Goal: Use online tool/utility: Utilize a website feature to perform a specific function

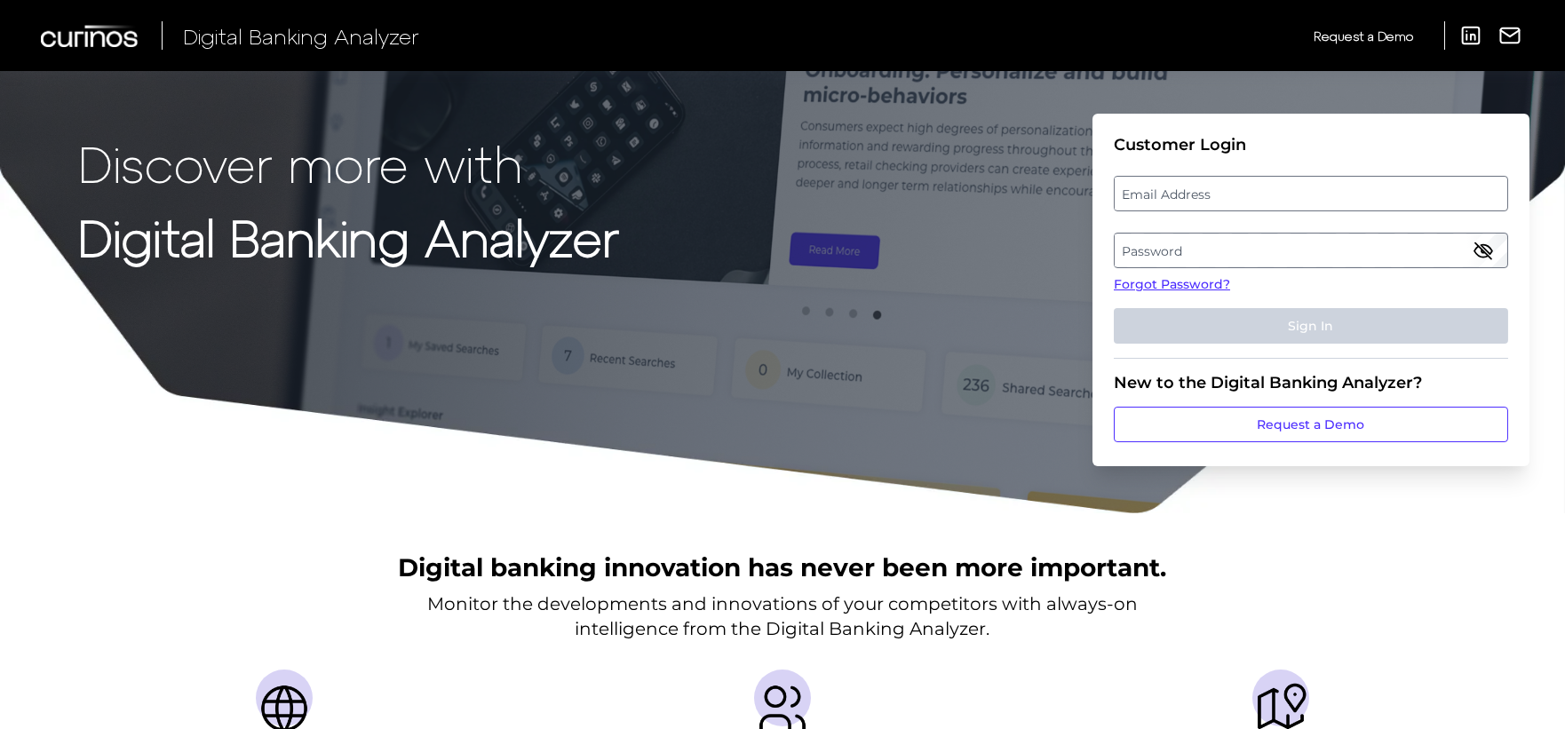
click at [1191, 187] on label "Email Address" at bounding box center [1310, 194] width 392 height 32
click at [1191, 187] on input "email" at bounding box center [1310, 194] width 394 height 36
type input "[EMAIL_ADDRESS][PERSON_NAME][DOMAIN_NAME]"
click at [1153, 249] on label "Password" at bounding box center [1310, 250] width 392 height 32
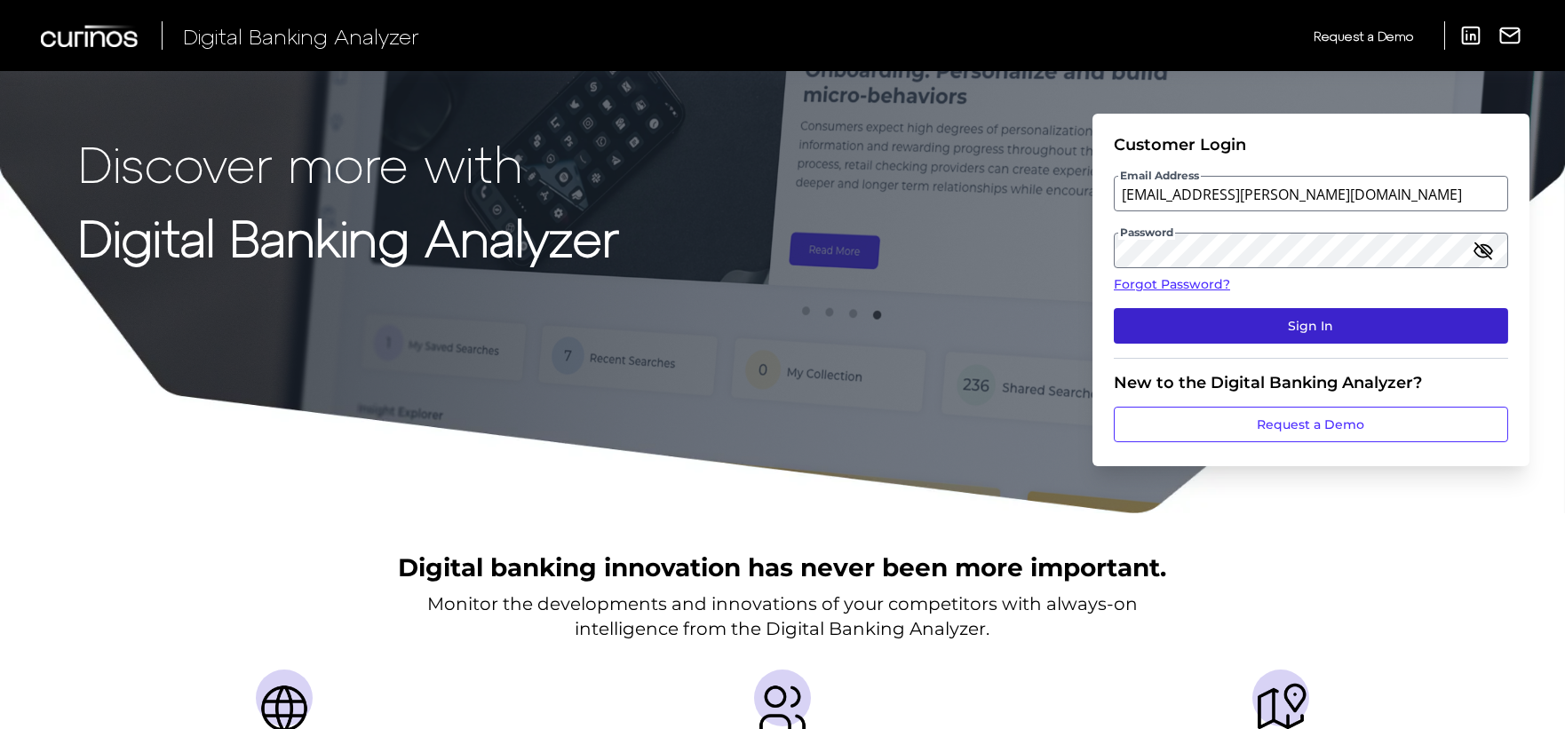
click at [1220, 326] on button "Sign In" at bounding box center [1310, 326] width 394 height 36
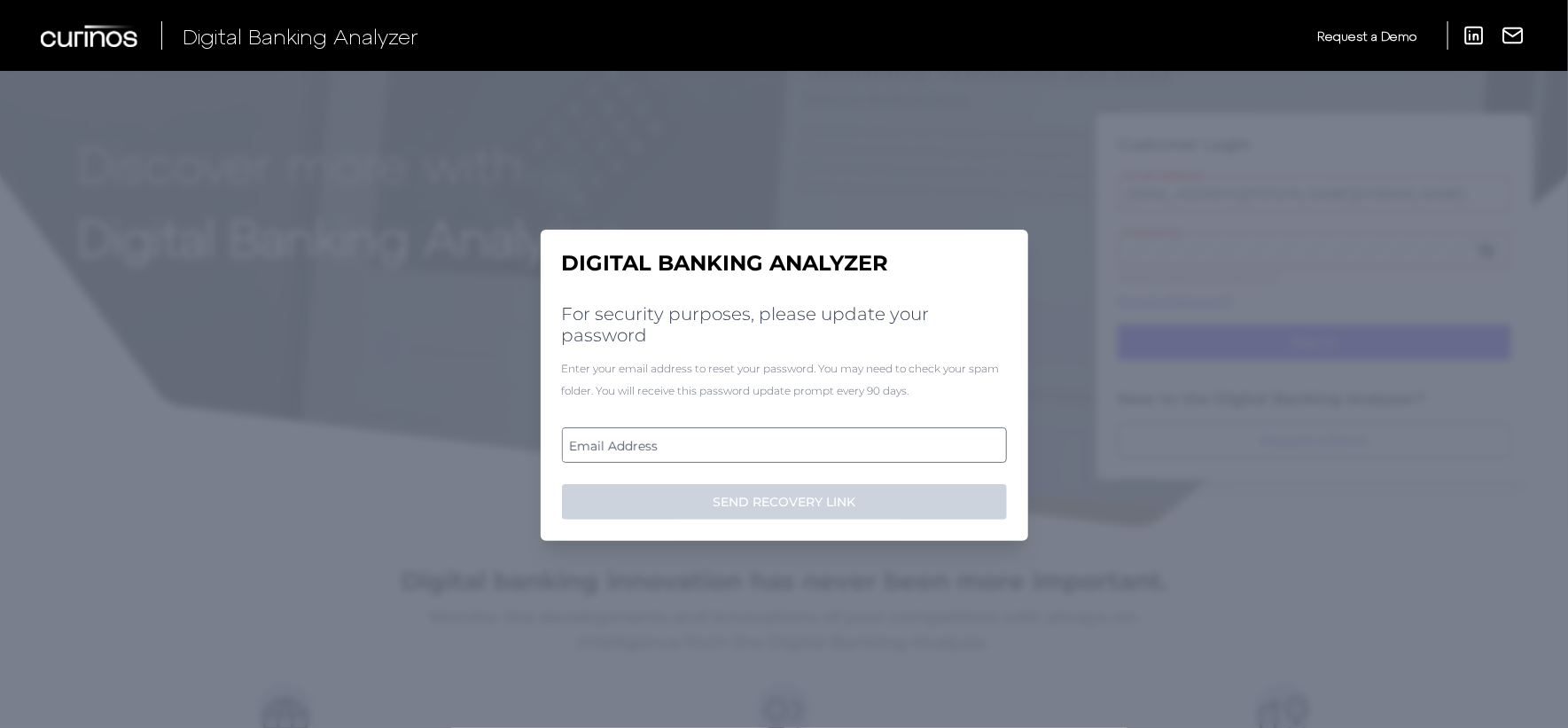
click at [663, 443] on label "Email Address" at bounding box center [784, 445] width 442 height 32
click at [663, 443] on input "email" at bounding box center [784, 445] width 445 height 36
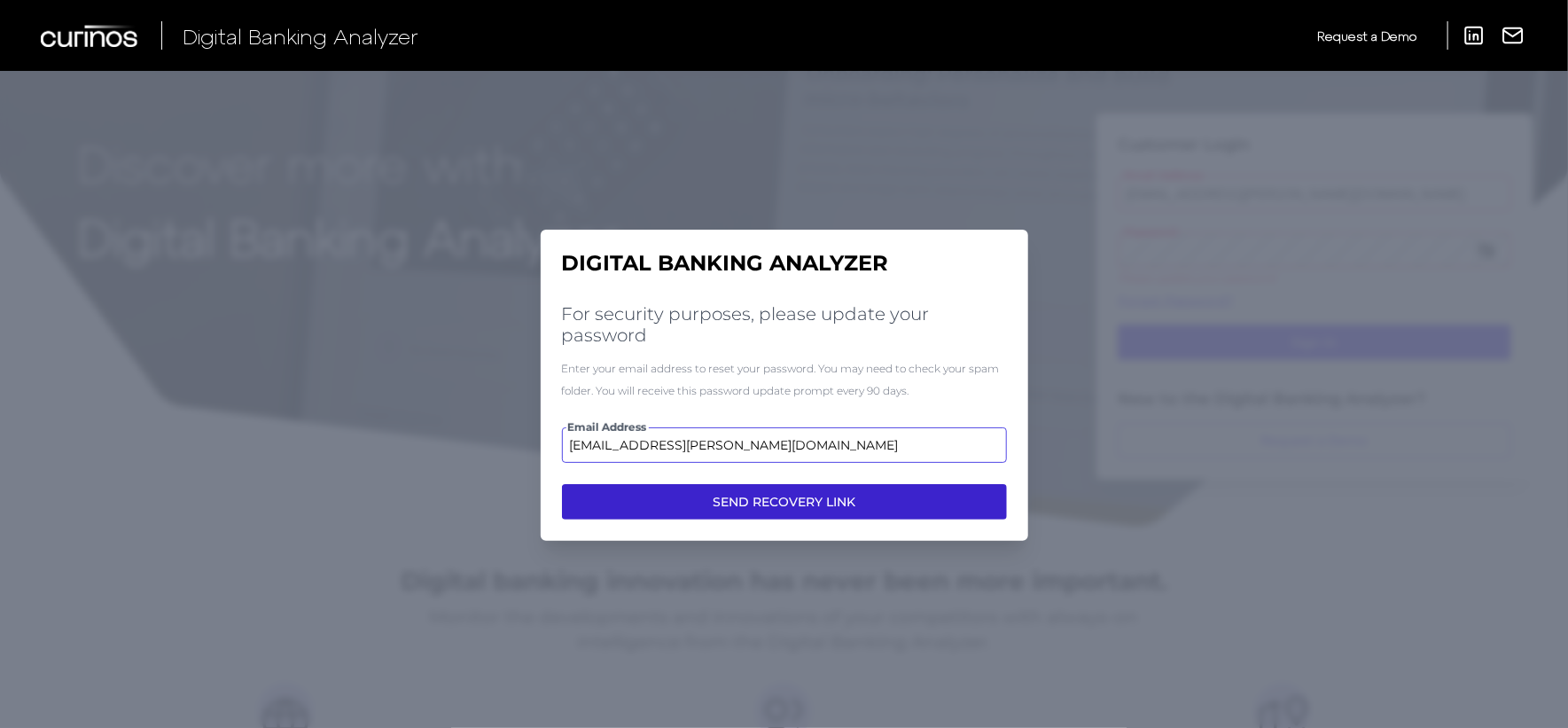
type input "[EMAIL_ADDRESS][PERSON_NAME][DOMAIN_NAME]"
click at [696, 494] on button "SEND RECOVERY LINK" at bounding box center [784, 502] width 445 height 36
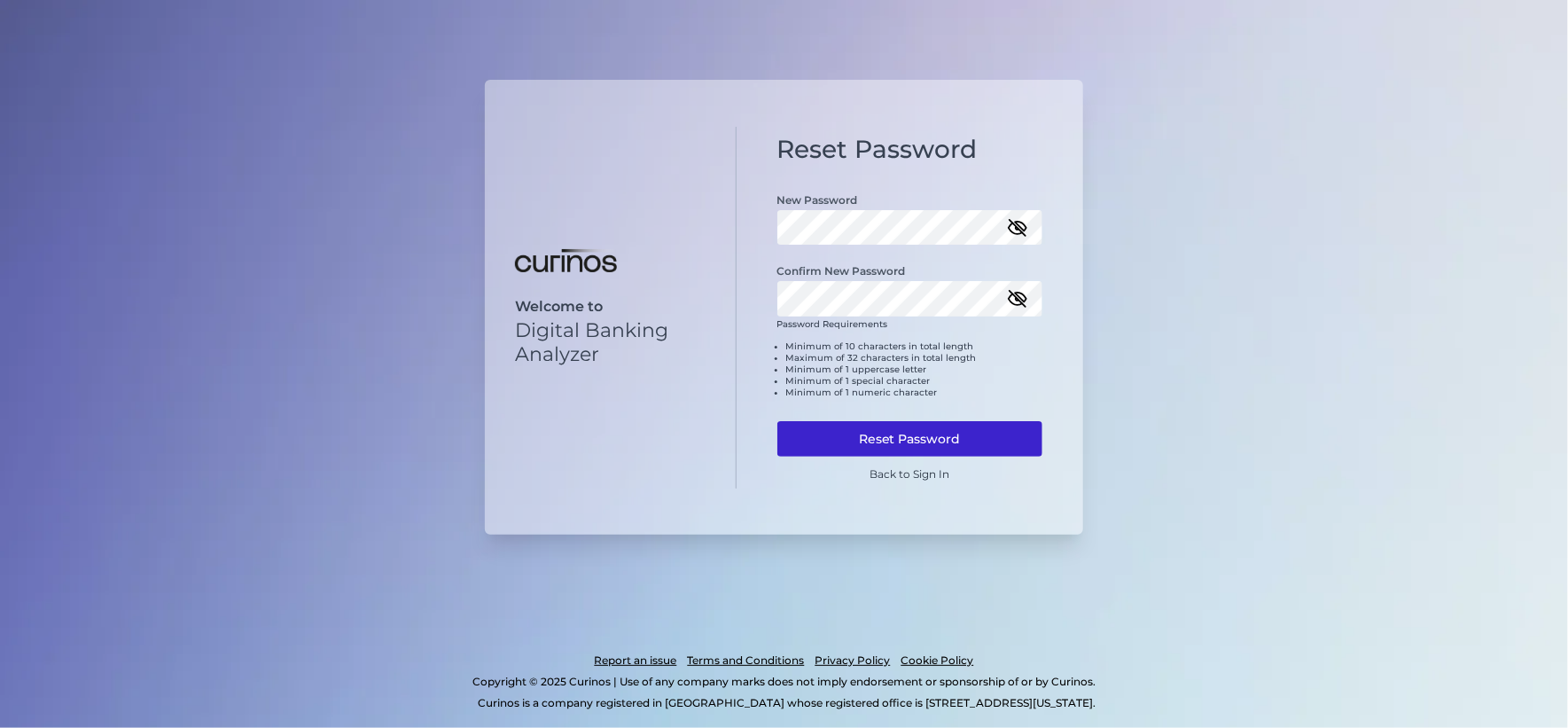
click at [914, 431] on button "Reset Password" at bounding box center [910, 439] width 265 height 36
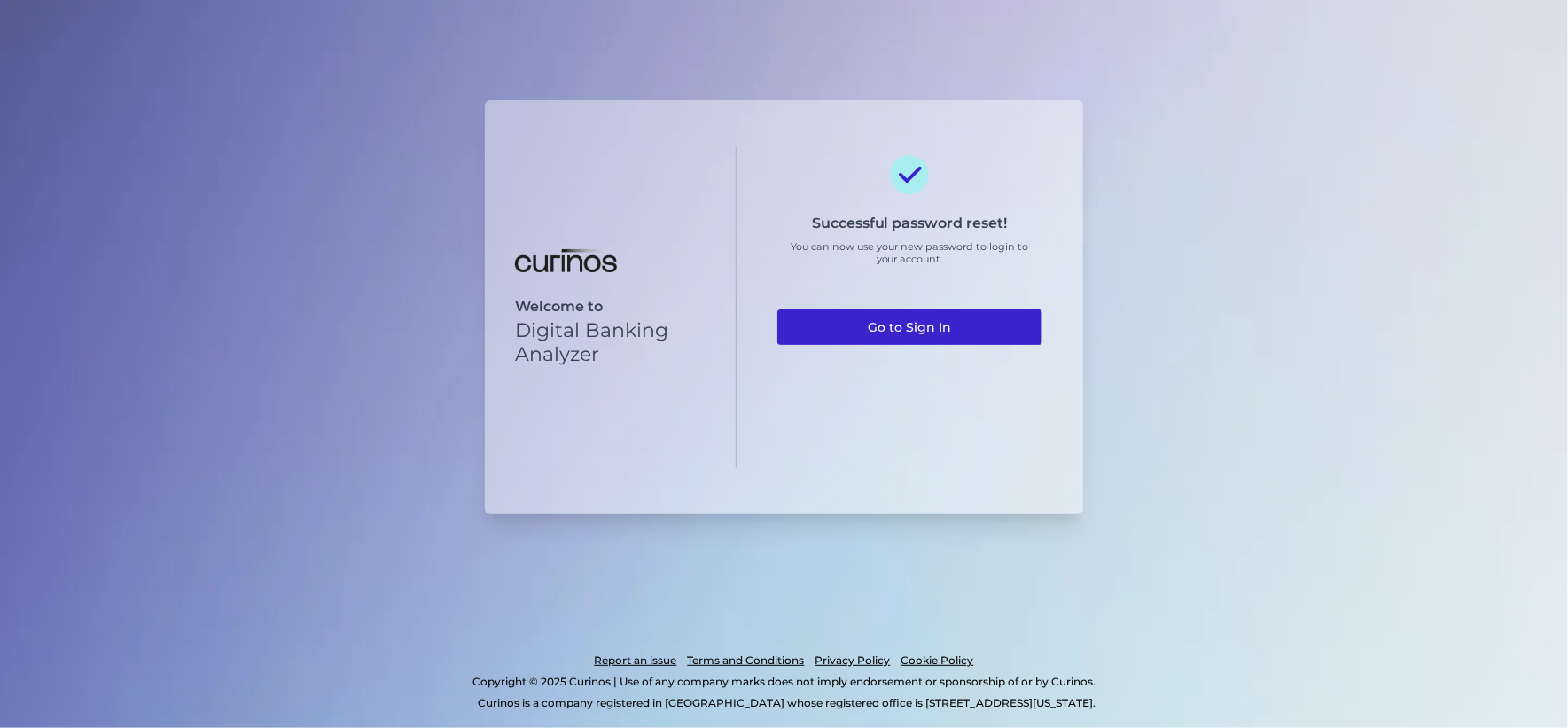
click at [906, 326] on link "Go to Sign In" at bounding box center [910, 328] width 265 height 36
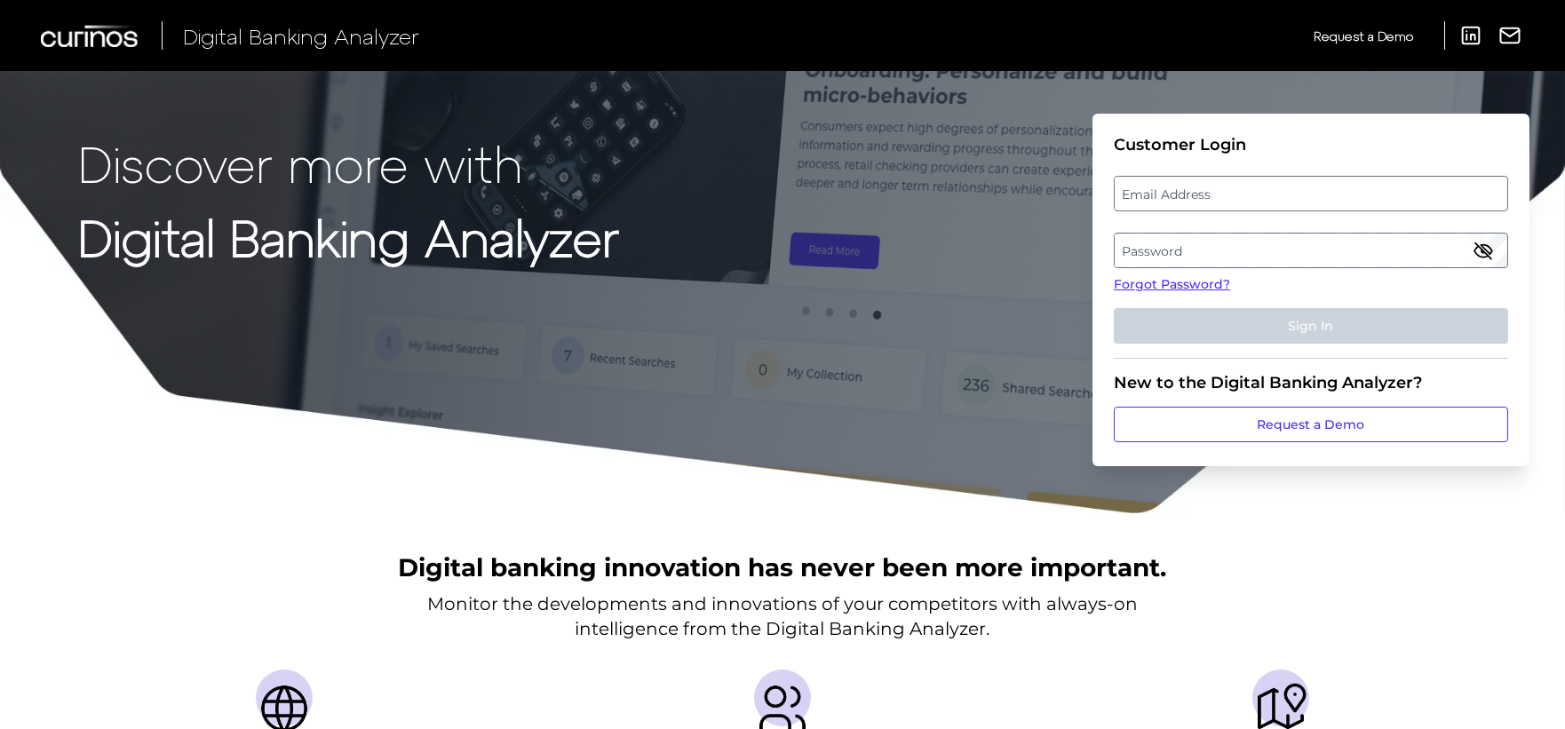
click at [1155, 195] on label "Email Address" at bounding box center [1310, 194] width 392 height 32
click at [1155, 195] on input "email" at bounding box center [1310, 194] width 394 height 36
type input "[EMAIL_ADDRESS][PERSON_NAME][DOMAIN_NAME]"
click at [1169, 234] on label "Password" at bounding box center [1310, 250] width 392 height 32
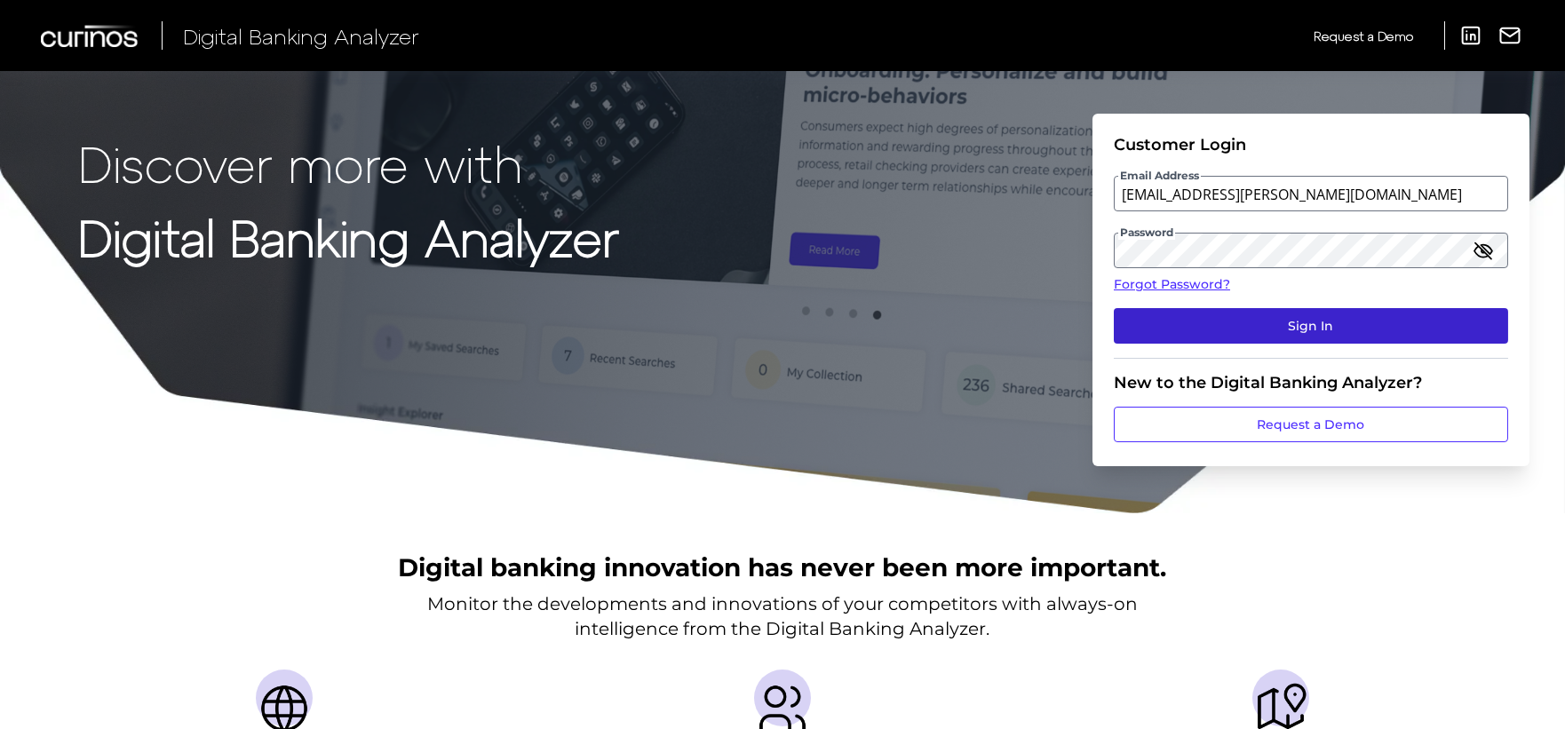
click at [1216, 319] on button "Sign In" at bounding box center [1310, 326] width 394 height 36
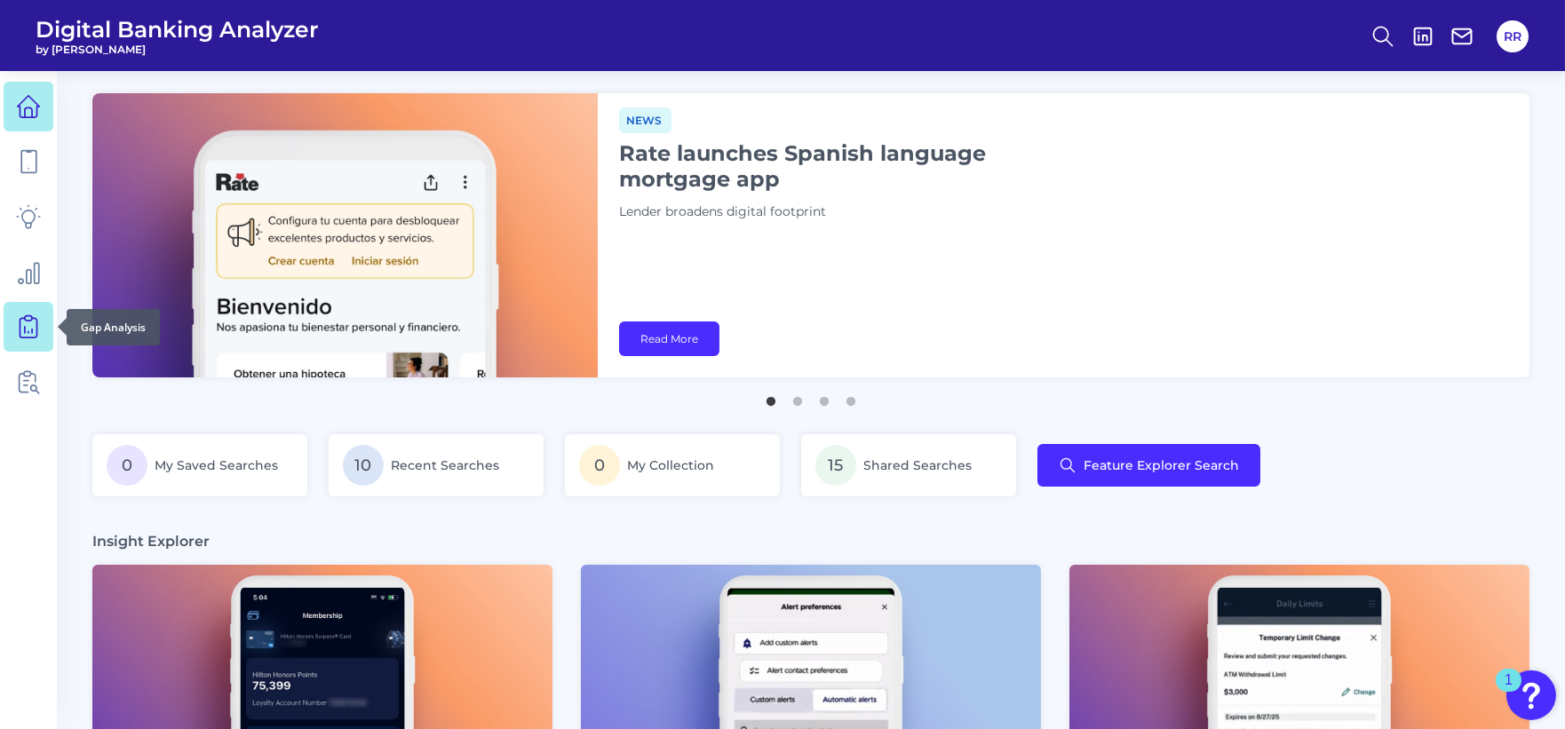
click at [28, 316] on icon at bounding box center [28, 324] width 7 height 17
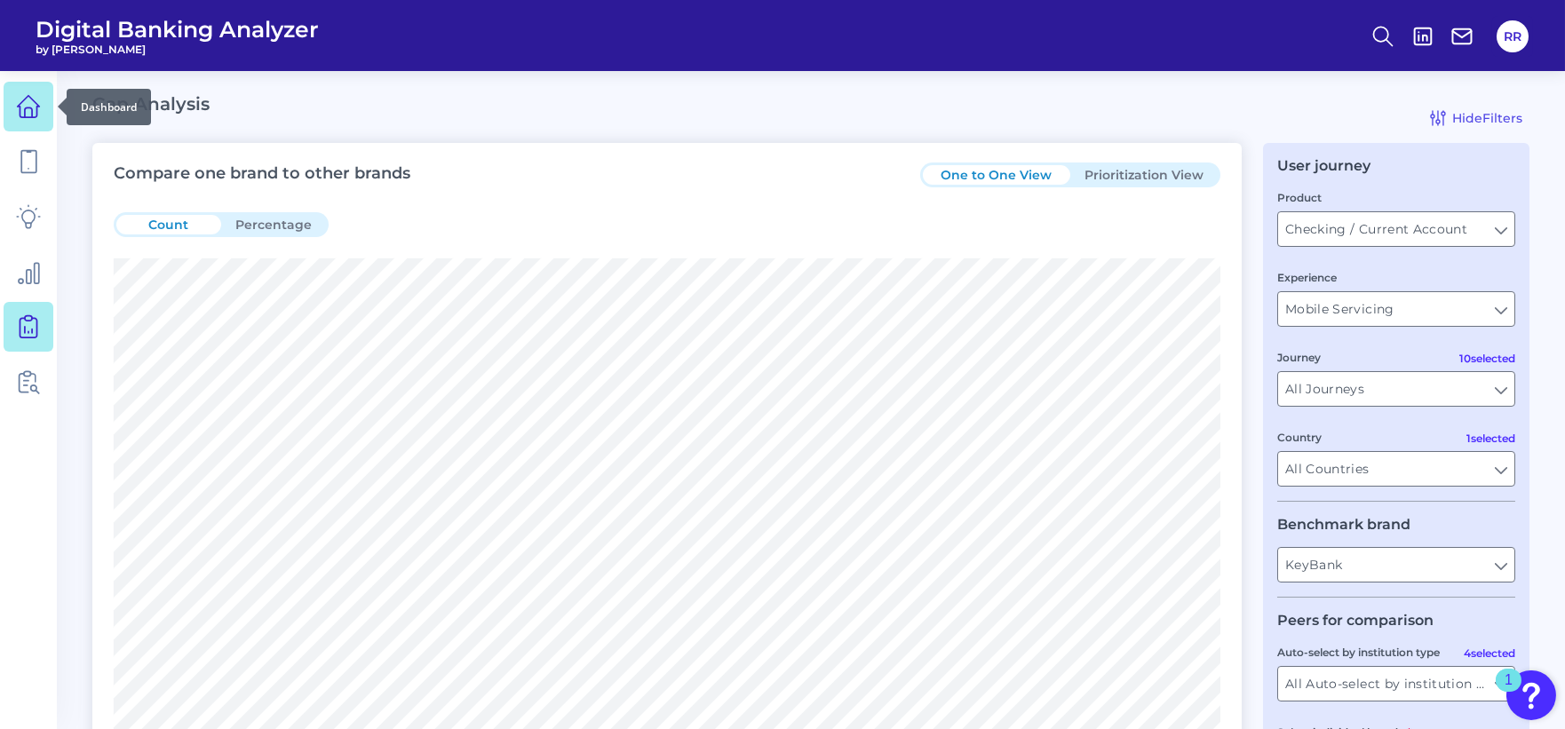
click at [35, 107] on icon at bounding box center [28, 106] width 25 height 25
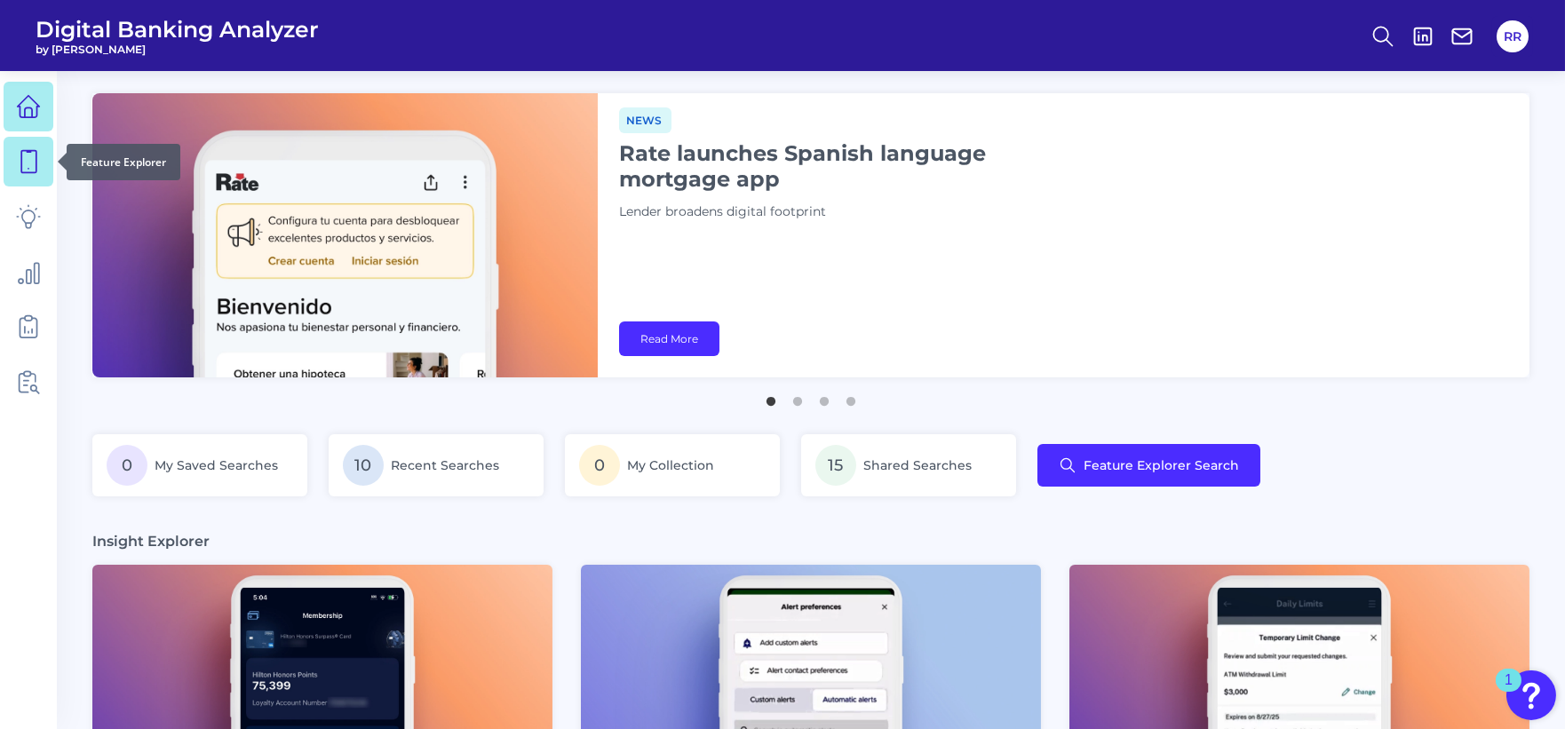
click at [31, 164] on icon at bounding box center [28, 161] width 25 height 25
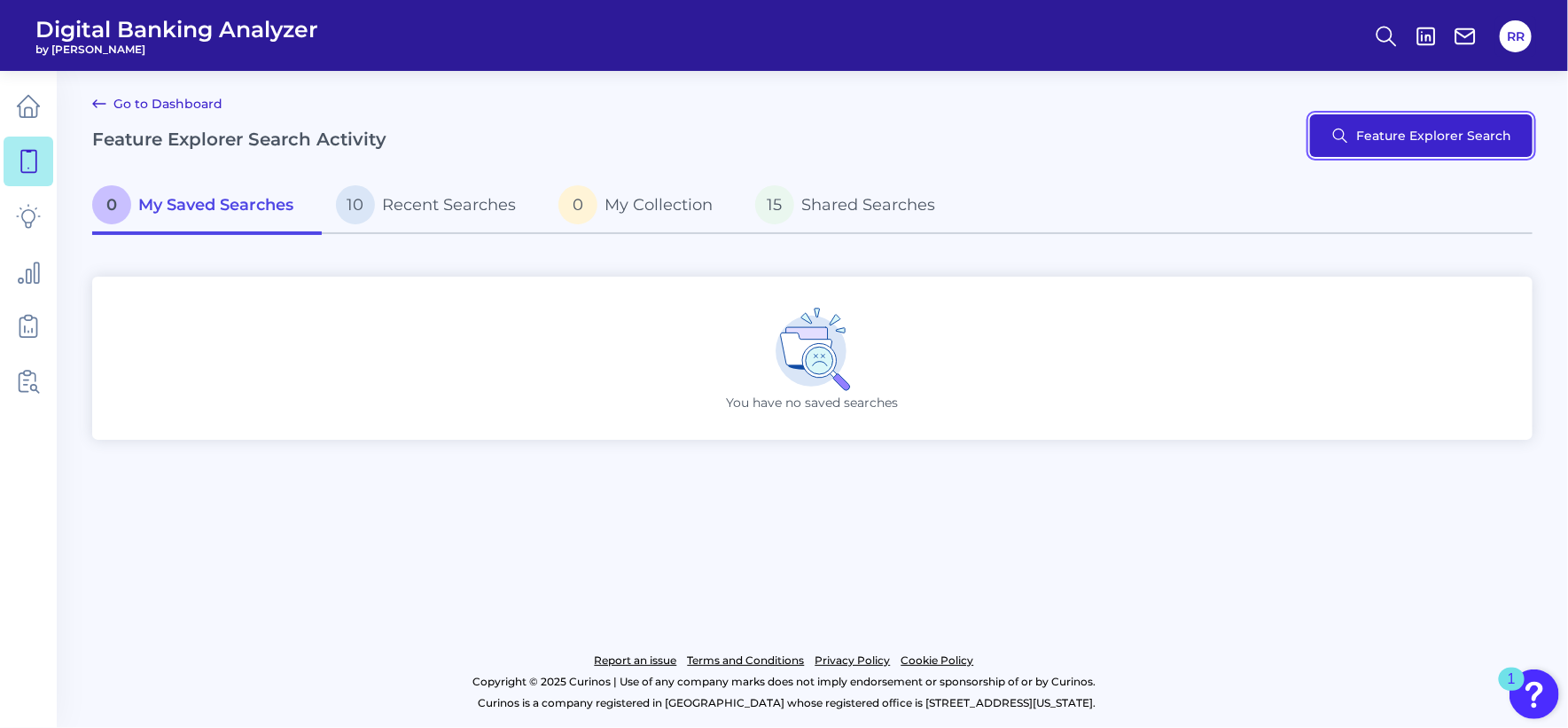
click at [1403, 139] on button "Feature Explorer Search" at bounding box center [1420, 136] width 223 height 43
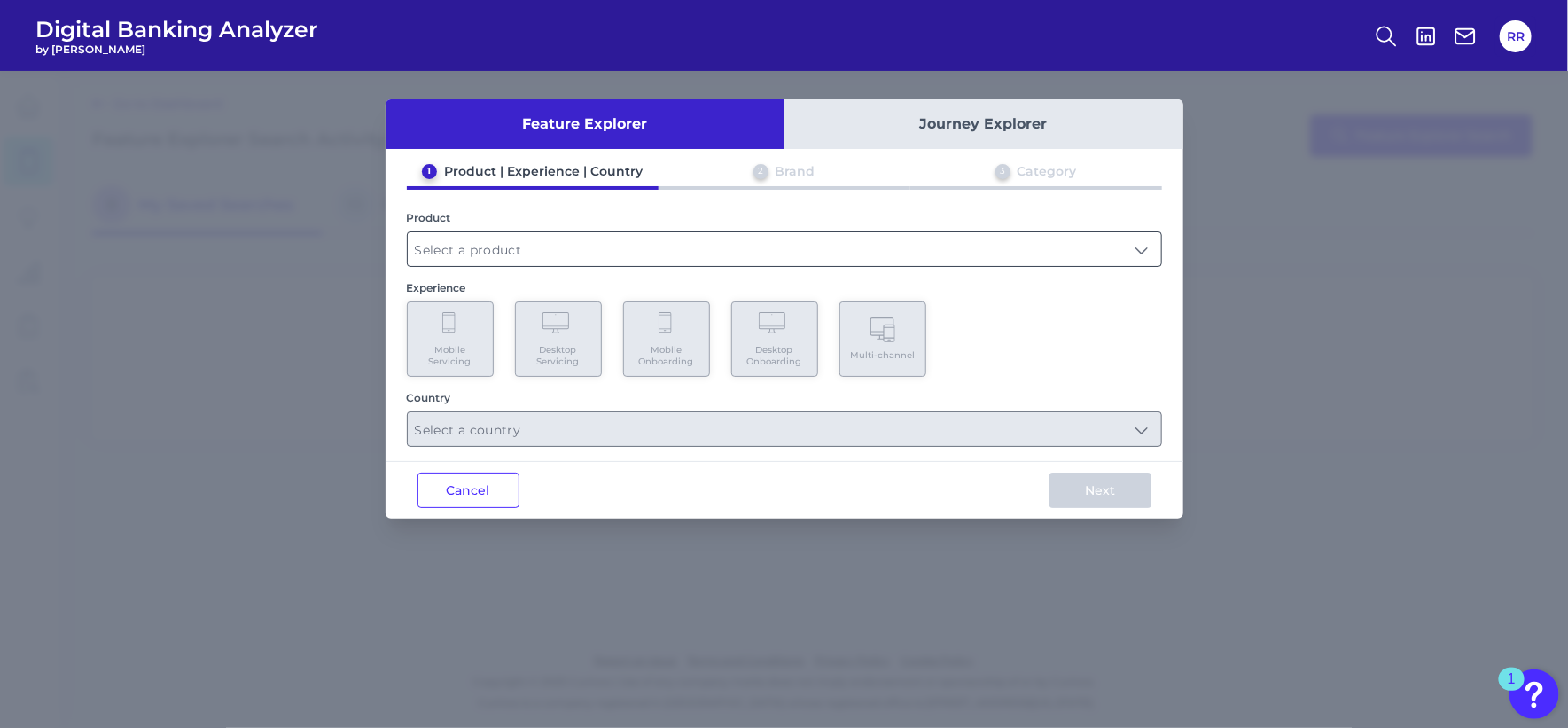
click at [1141, 250] on input "text" at bounding box center [784, 250] width 754 height 34
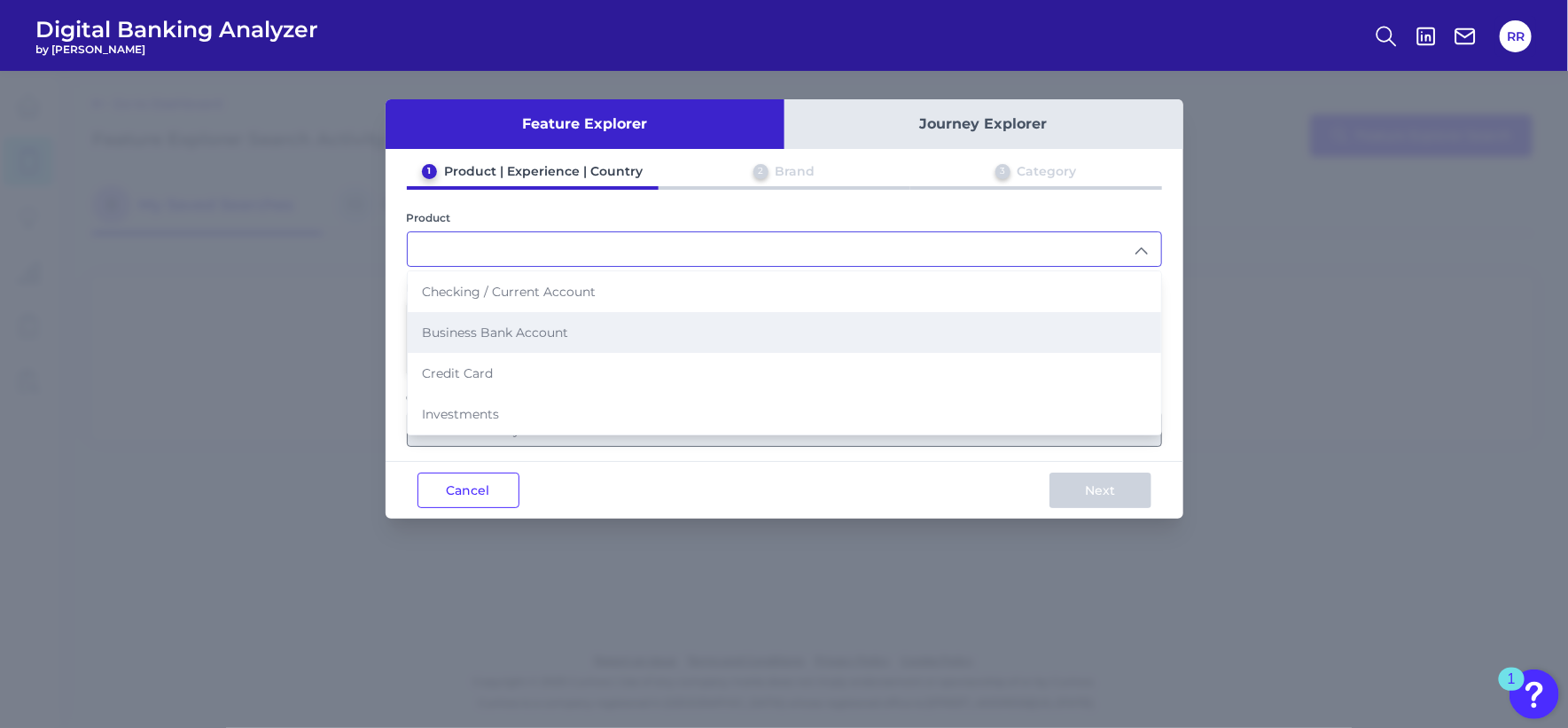
click at [544, 327] on span "Business Bank Account" at bounding box center [495, 333] width 147 height 16
type input "Business Bank Account"
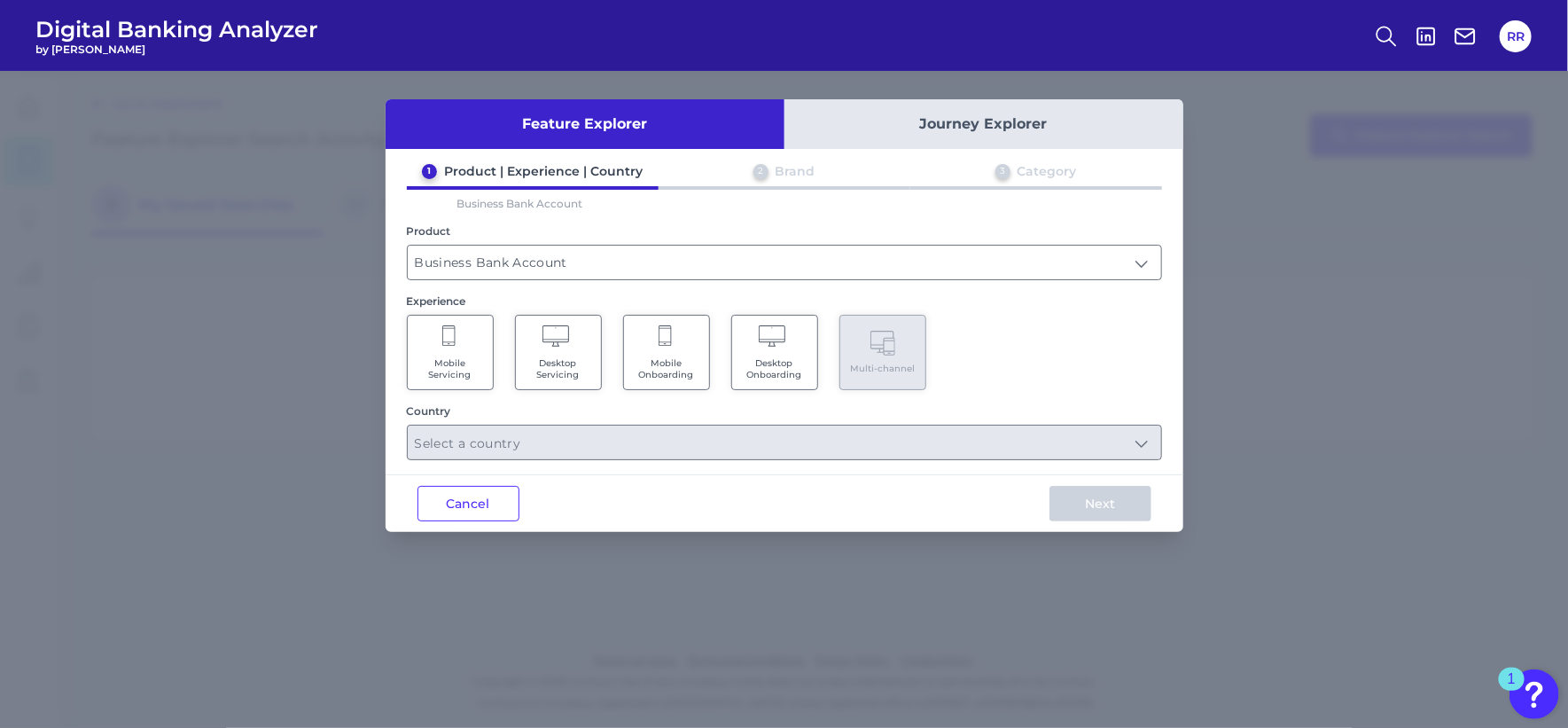
click at [550, 358] on span "Desktop Servicing" at bounding box center [558, 368] width 67 height 23
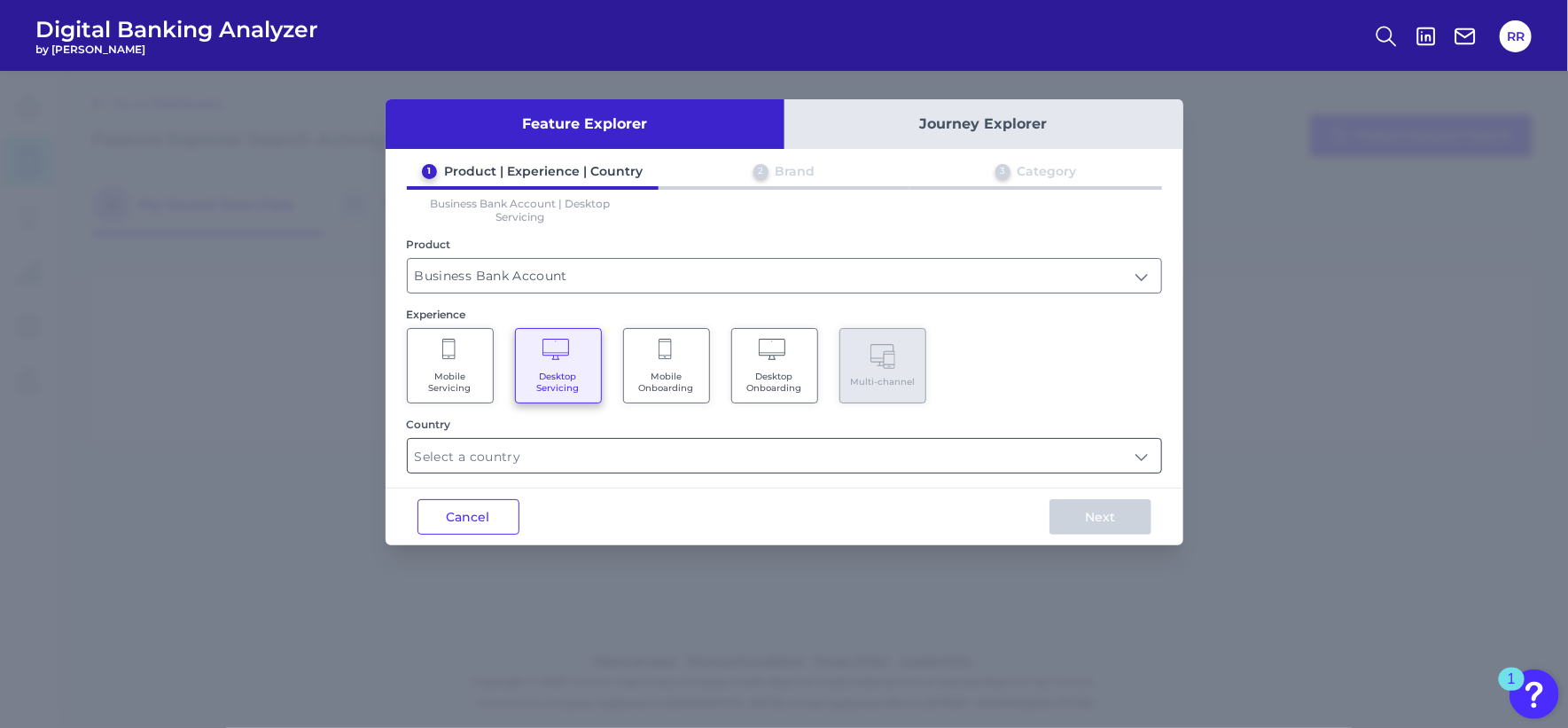
click at [990, 464] on input "text" at bounding box center [784, 456] width 754 height 34
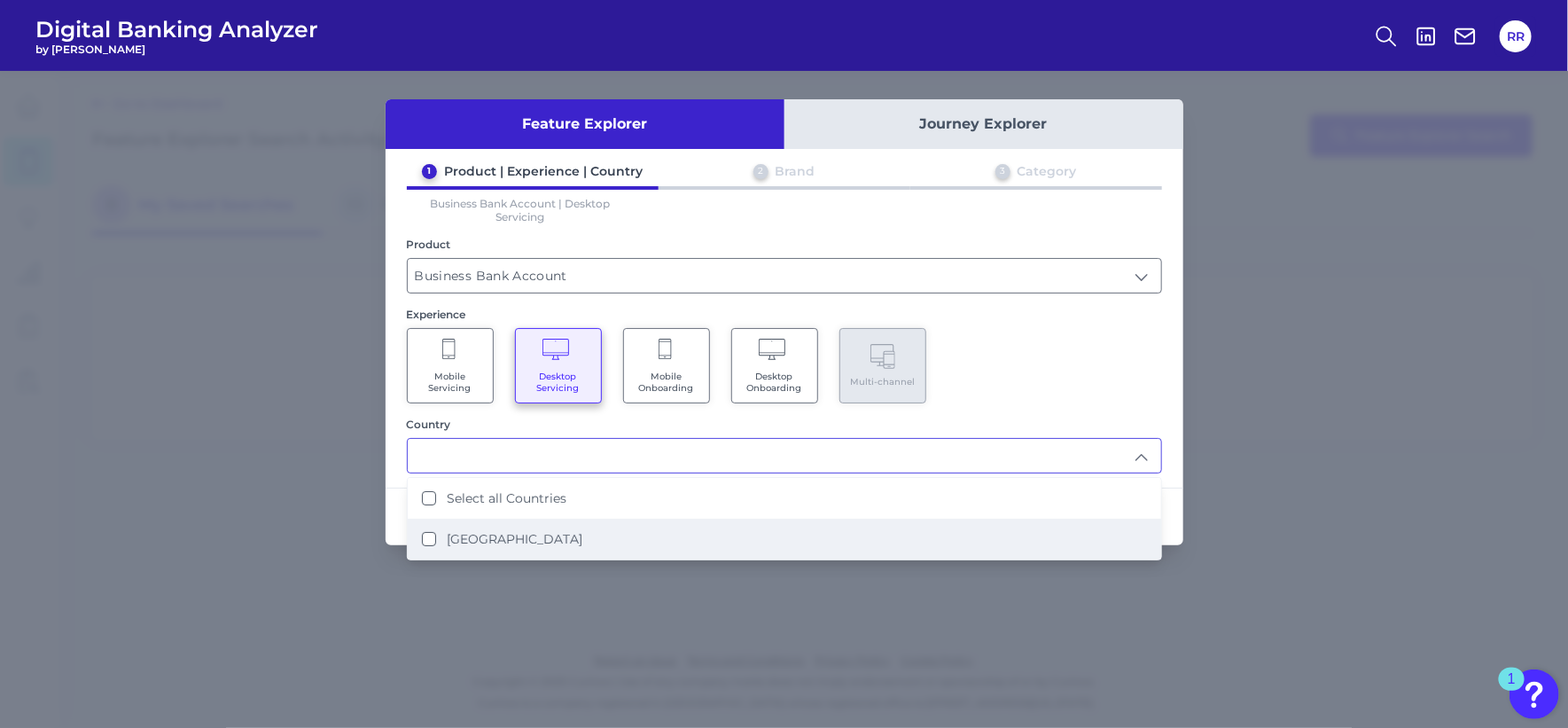
click at [422, 536] on States "[GEOGRAPHIC_DATA]" at bounding box center [429, 539] width 14 height 14
type input "Select all Countries"
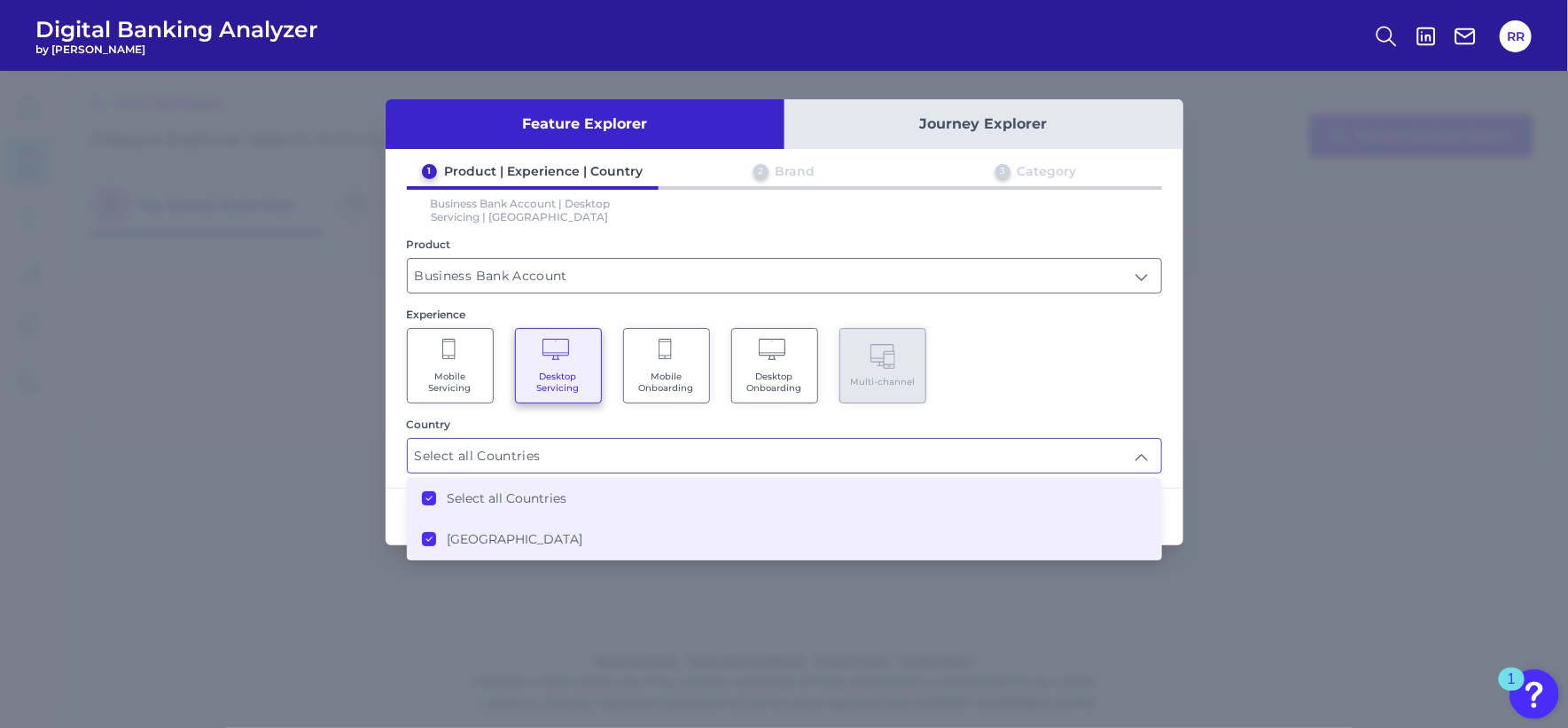
click at [1034, 380] on div "Mobile Servicing Desktop Servicing Mobile Onboarding Desktop Onboarding Multi-c…" at bounding box center [784, 365] width 756 height 75
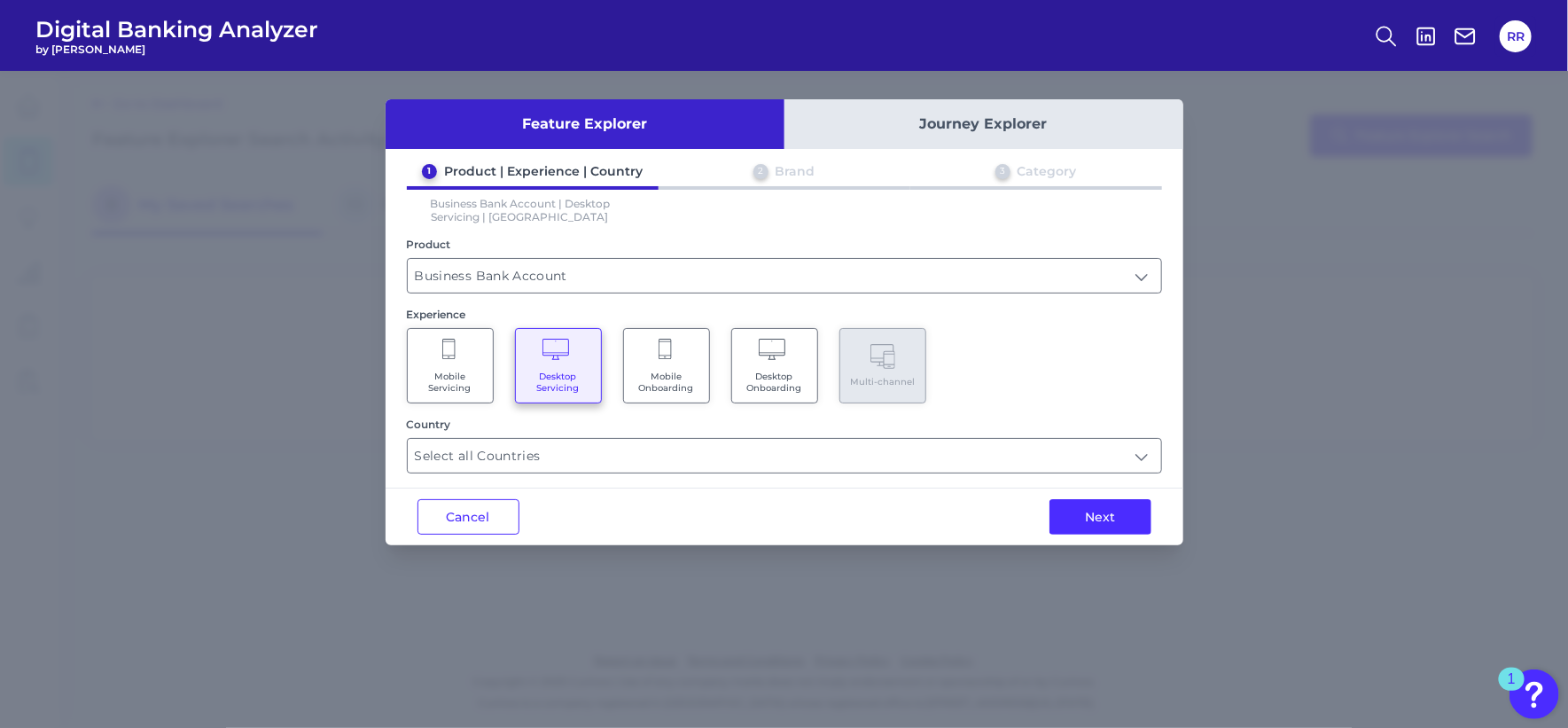
click at [1103, 515] on button "Next" at bounding box center [1100, 517] width 102 height 36
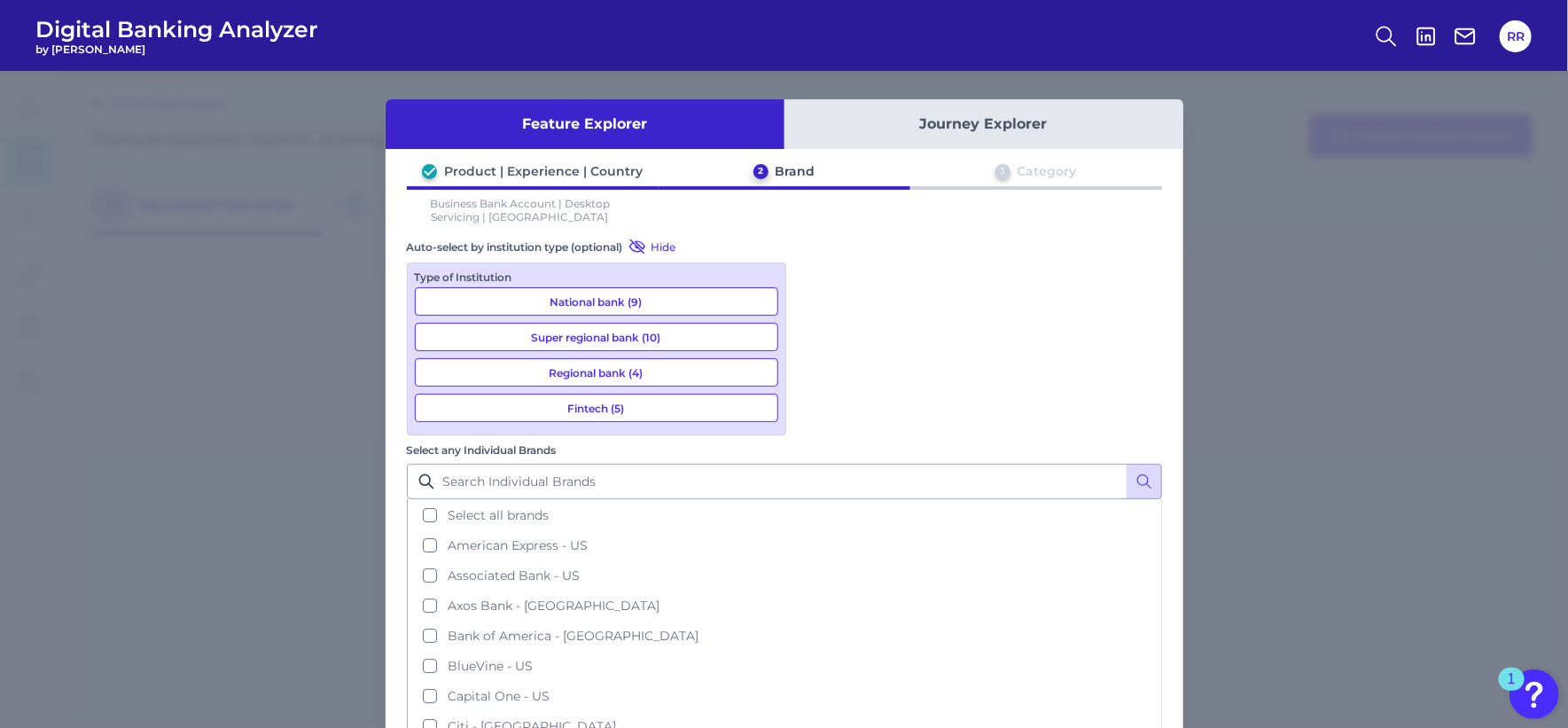
click at [746, 335] on button "Super regional bank (10)" at bounding box center [597, 337] width 363 height 28
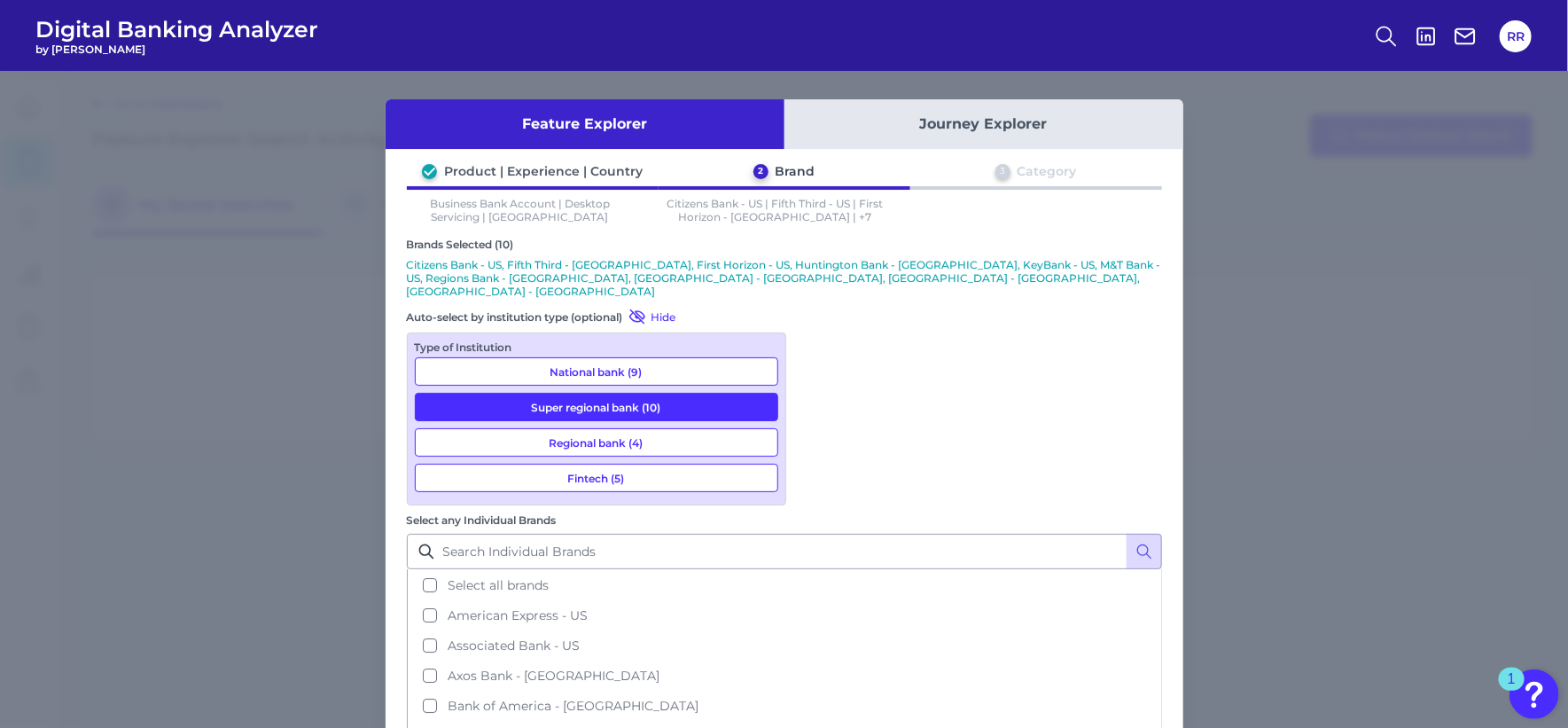
click at [696, 428] on button "Regional bank (4)" at bounding box center [597, 442] width 363 height 28
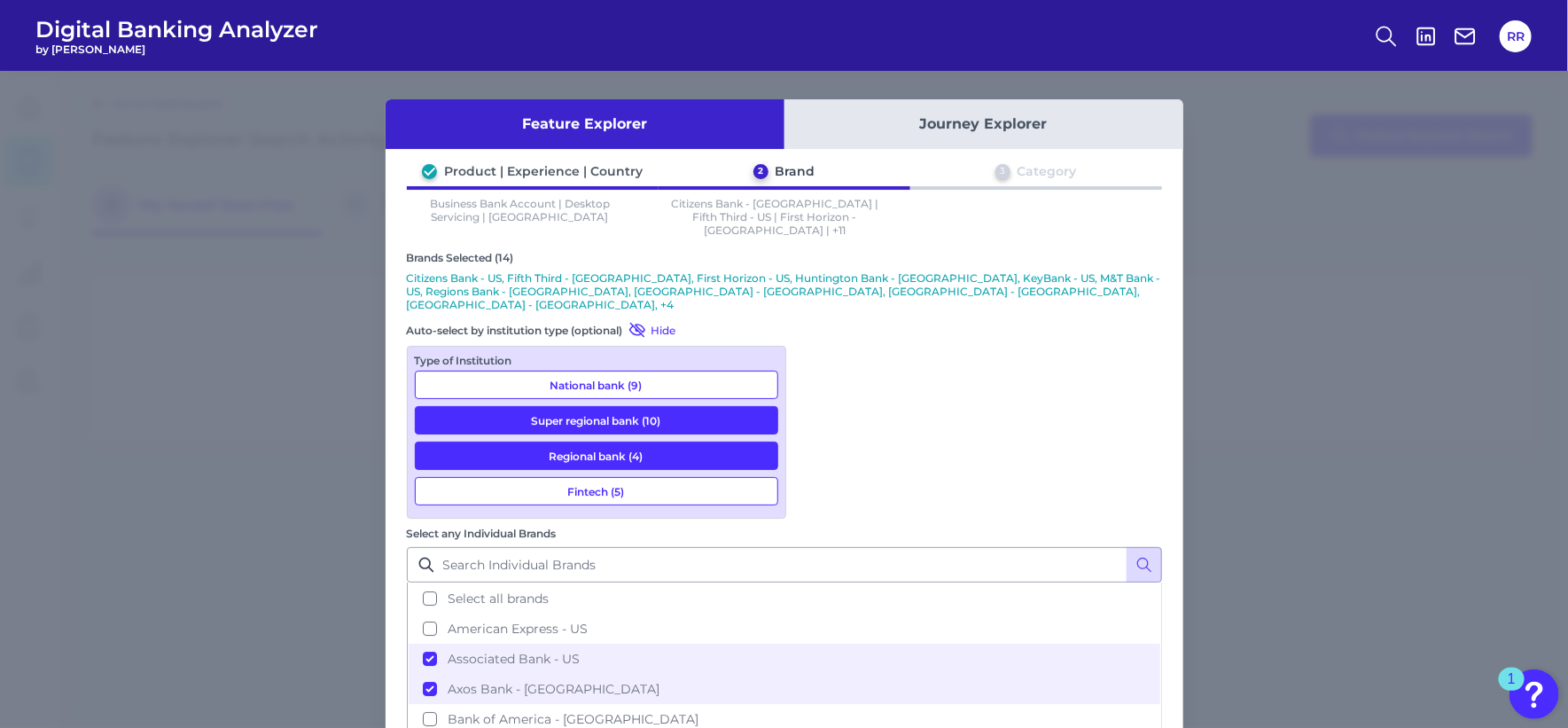
click at [634, 477] on button "Fintech (5)" at bounding box center [597, 491] width 363 height 28
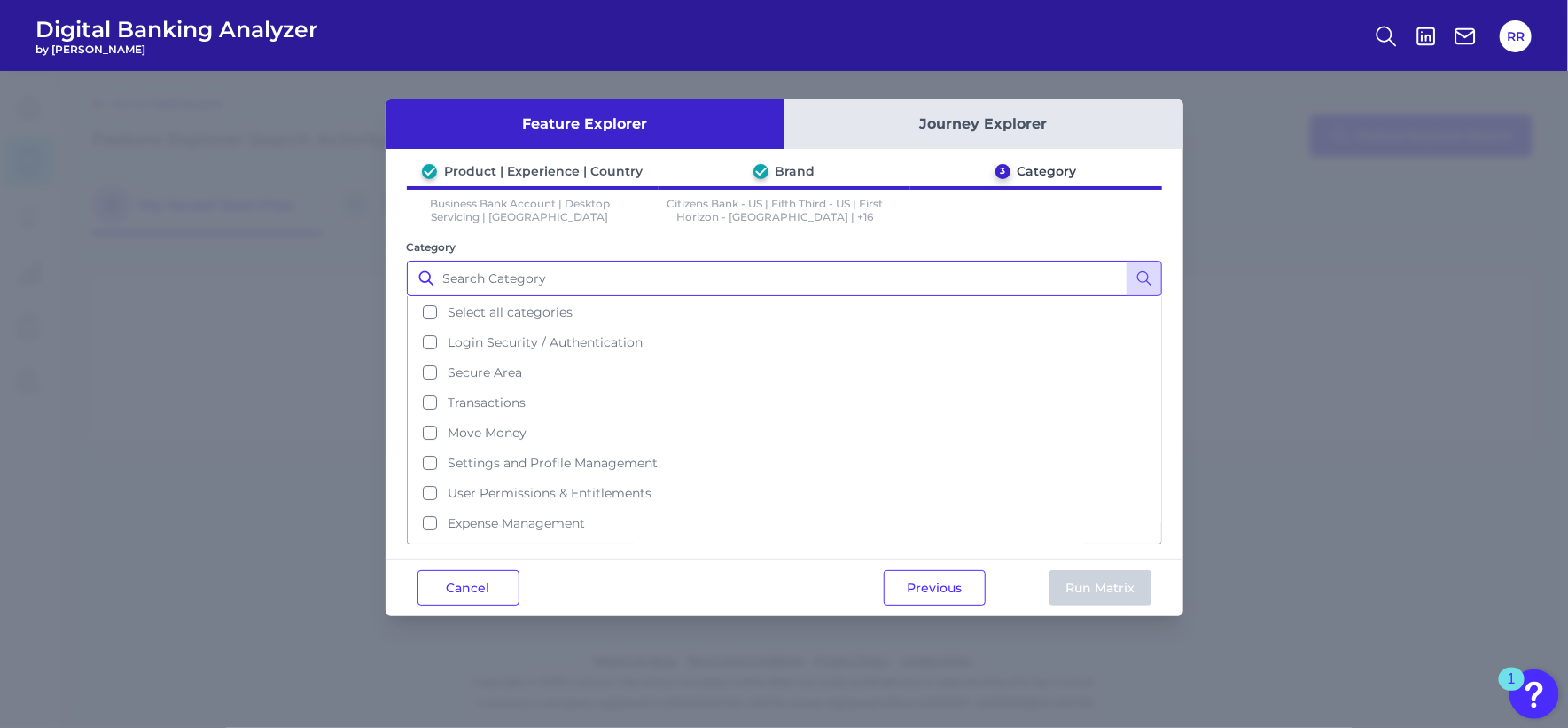
click at [494, 279] on input "Category" at bounding box center [784, 279] width 756 height 36
type input "fraud"
click at [1143, 279] on icon at bounding box center [1144, 279] width 18 height 18
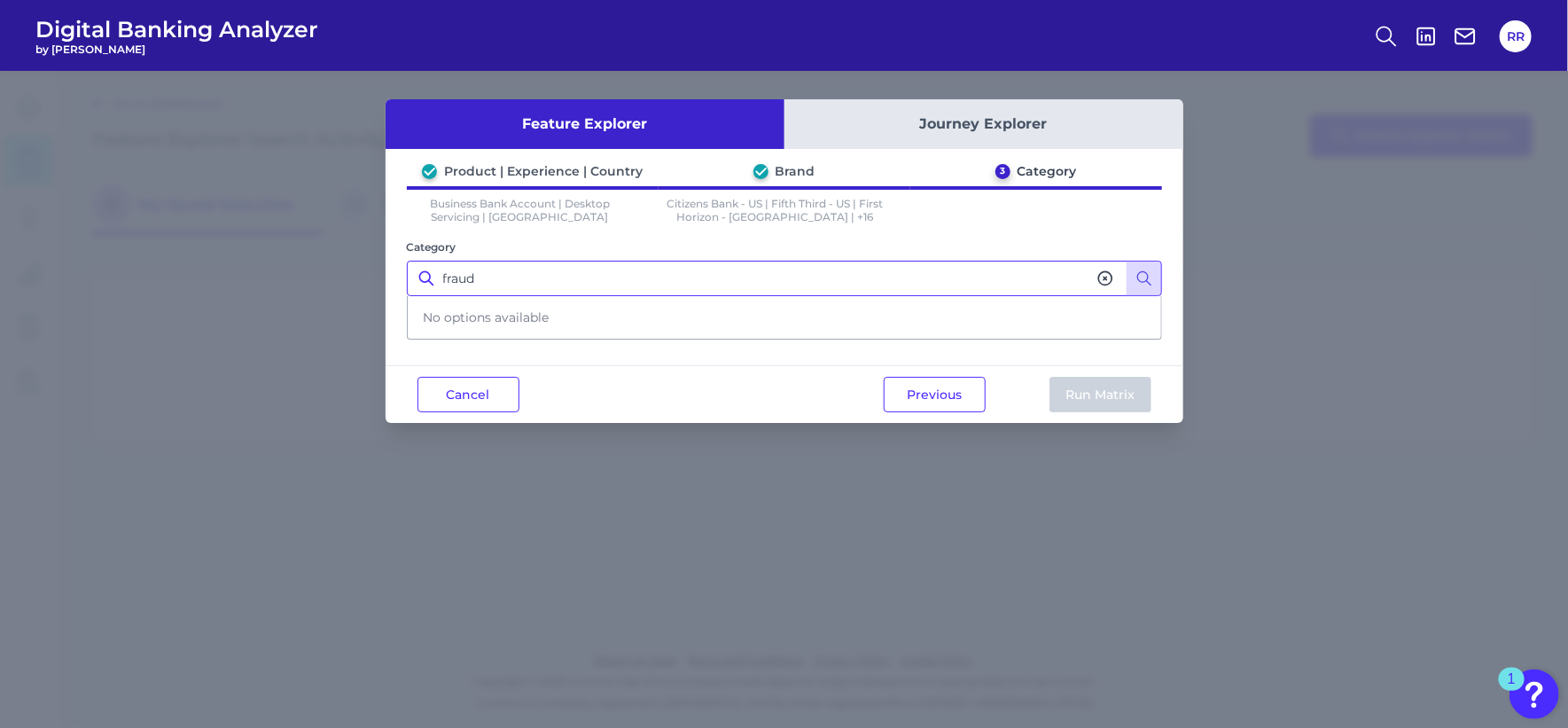
drag, startPoint x: 505, startPoint y: 279, endPoint x: 414, endPoint y: 279, distance: 91.0
click at [414, 279] on input "fraud" at bounding box center [784, 279] width 756 height 36
click at [921, 391] on button "Previous" at bounding box center [934, 394] width 102 height 36
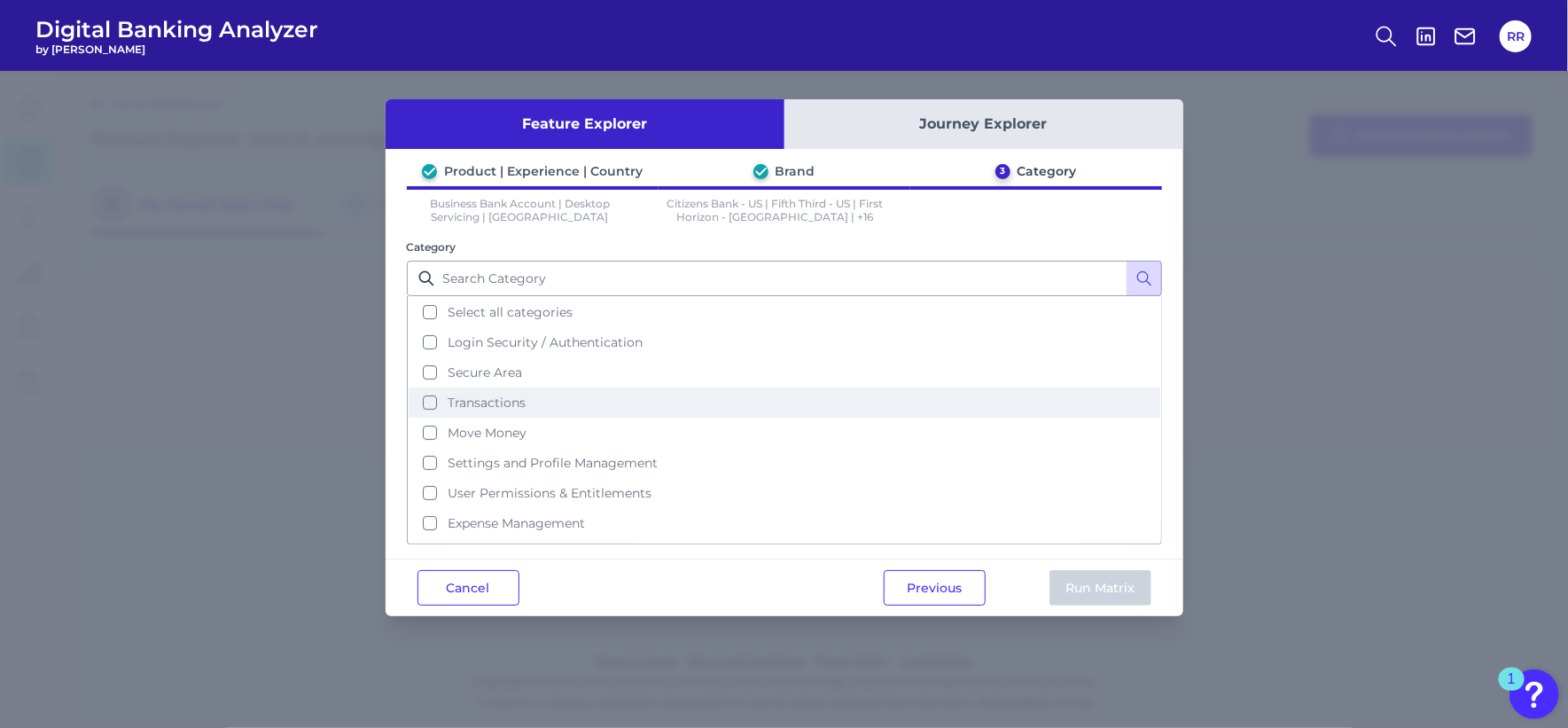
click at [423, 395] on button "Transactions" at bounding box center [784, 402] width 752 height 30
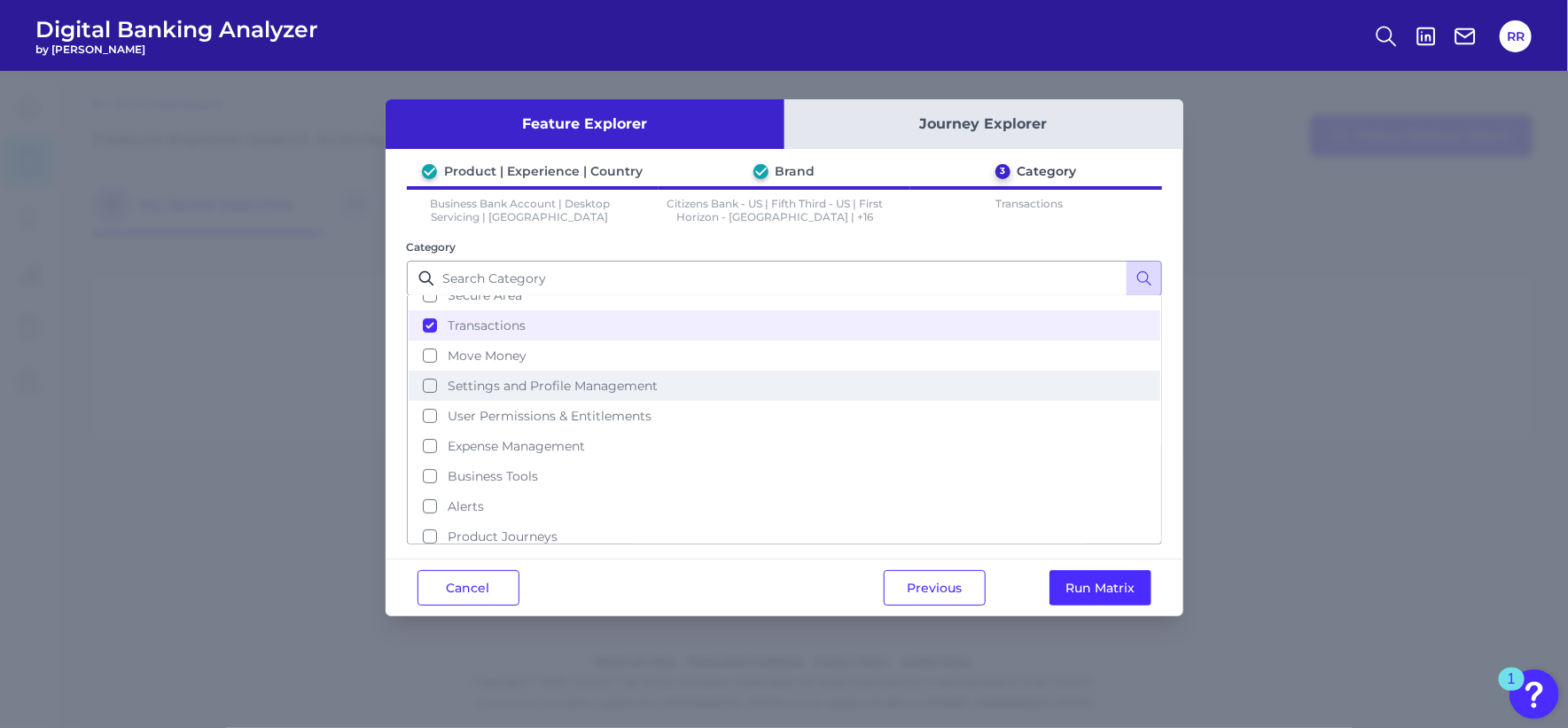
scroll to position [111, 0]
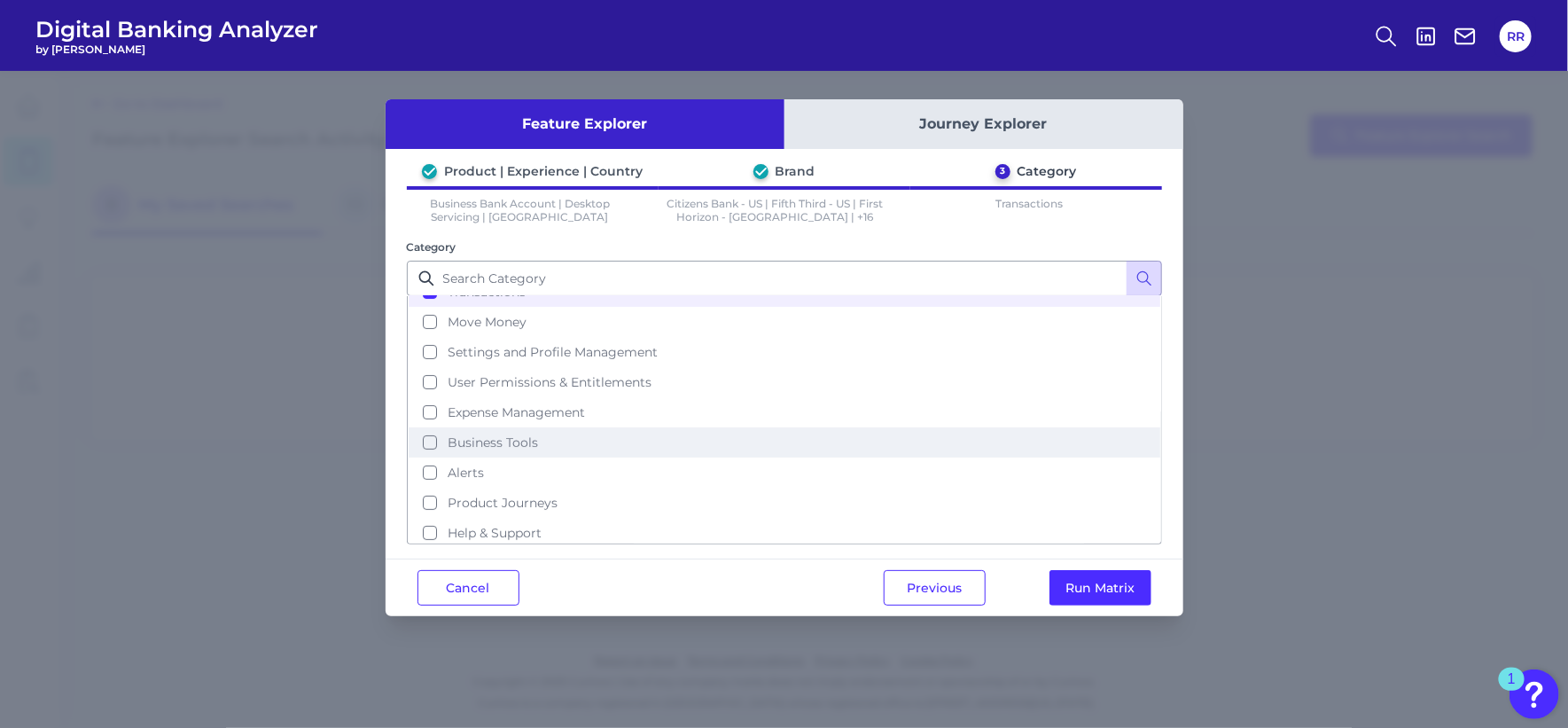
click at [426, 438] on button "Business Tools" at bounding box center [784, 442] width 752 height 30
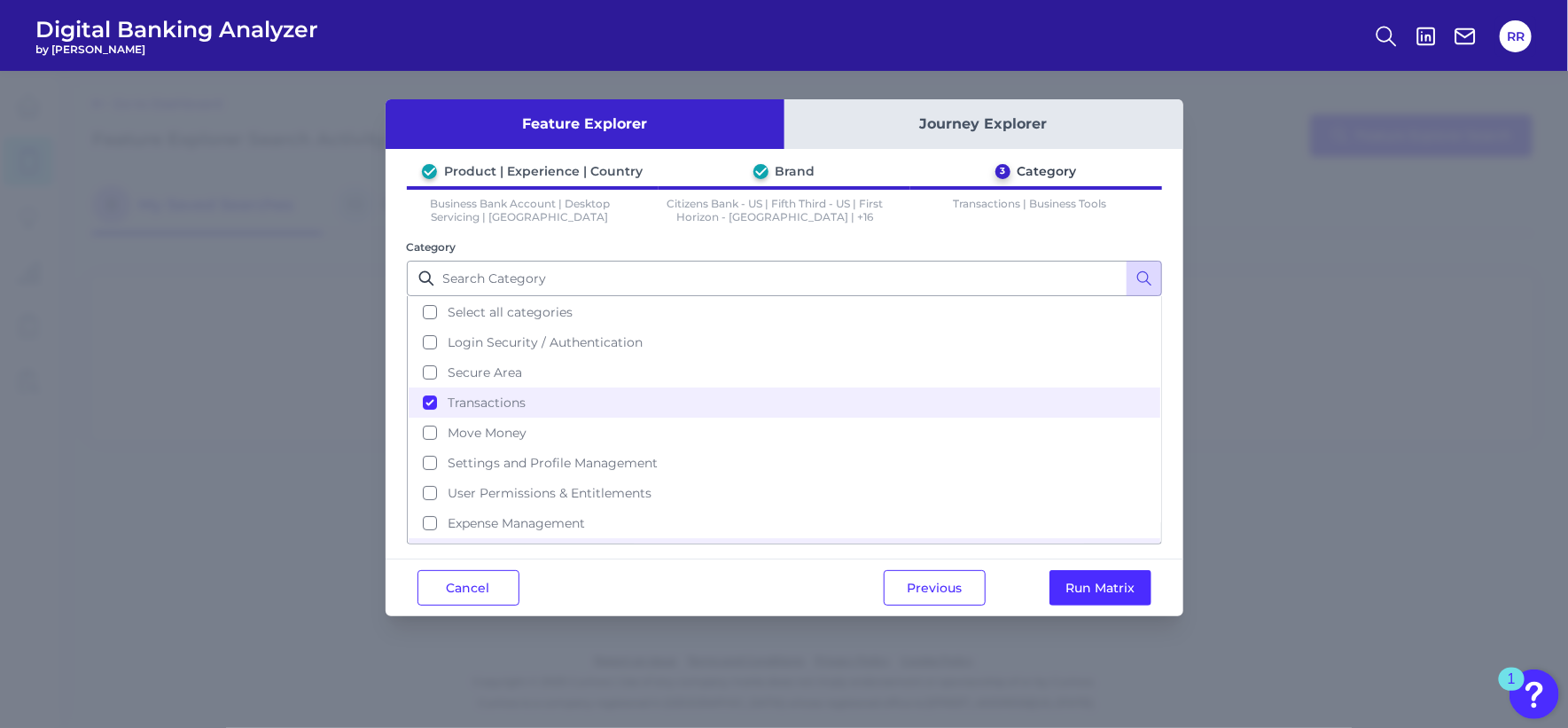
scroll to position [110, 0]
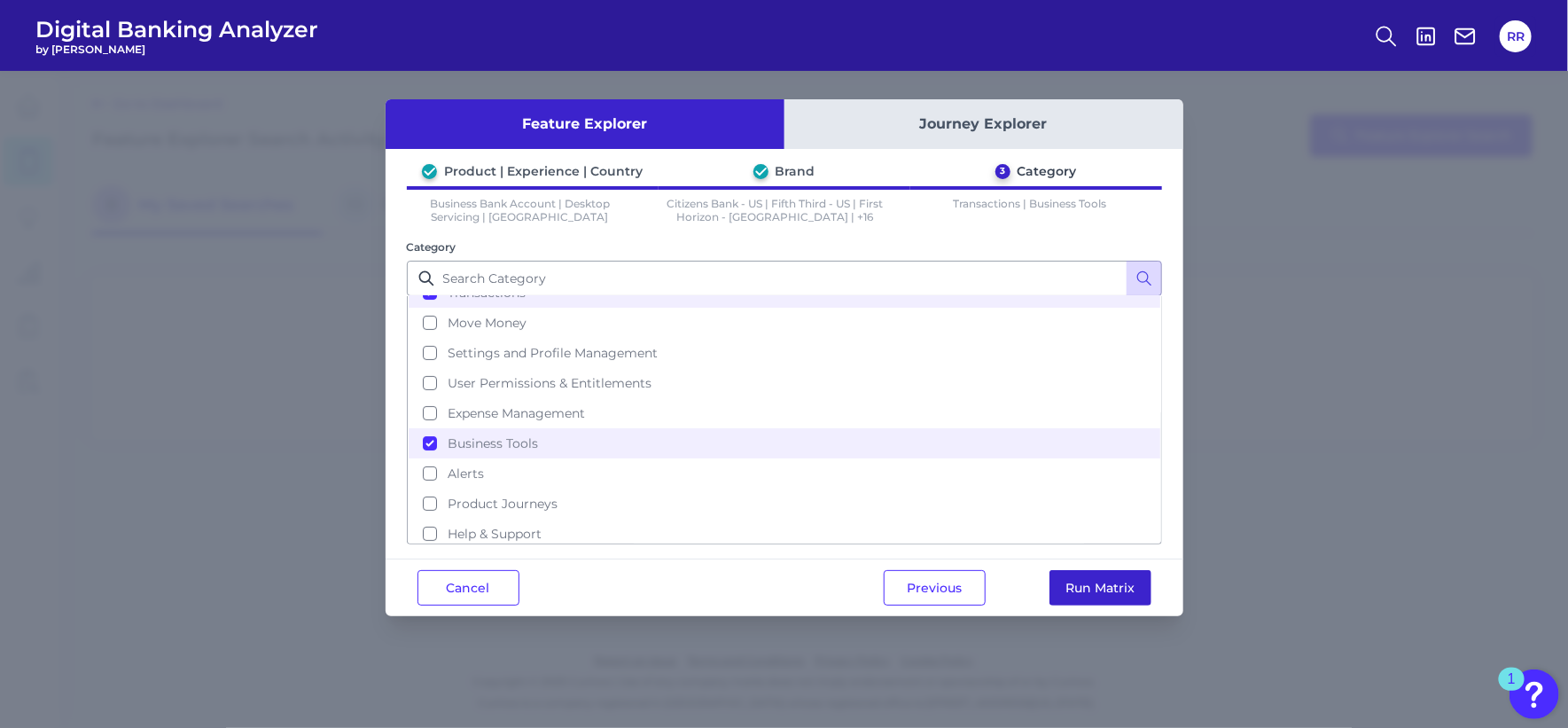
click at [1078, 585] on button "Run Matrix" at bounding box center [1100, 588] width 102 height 36
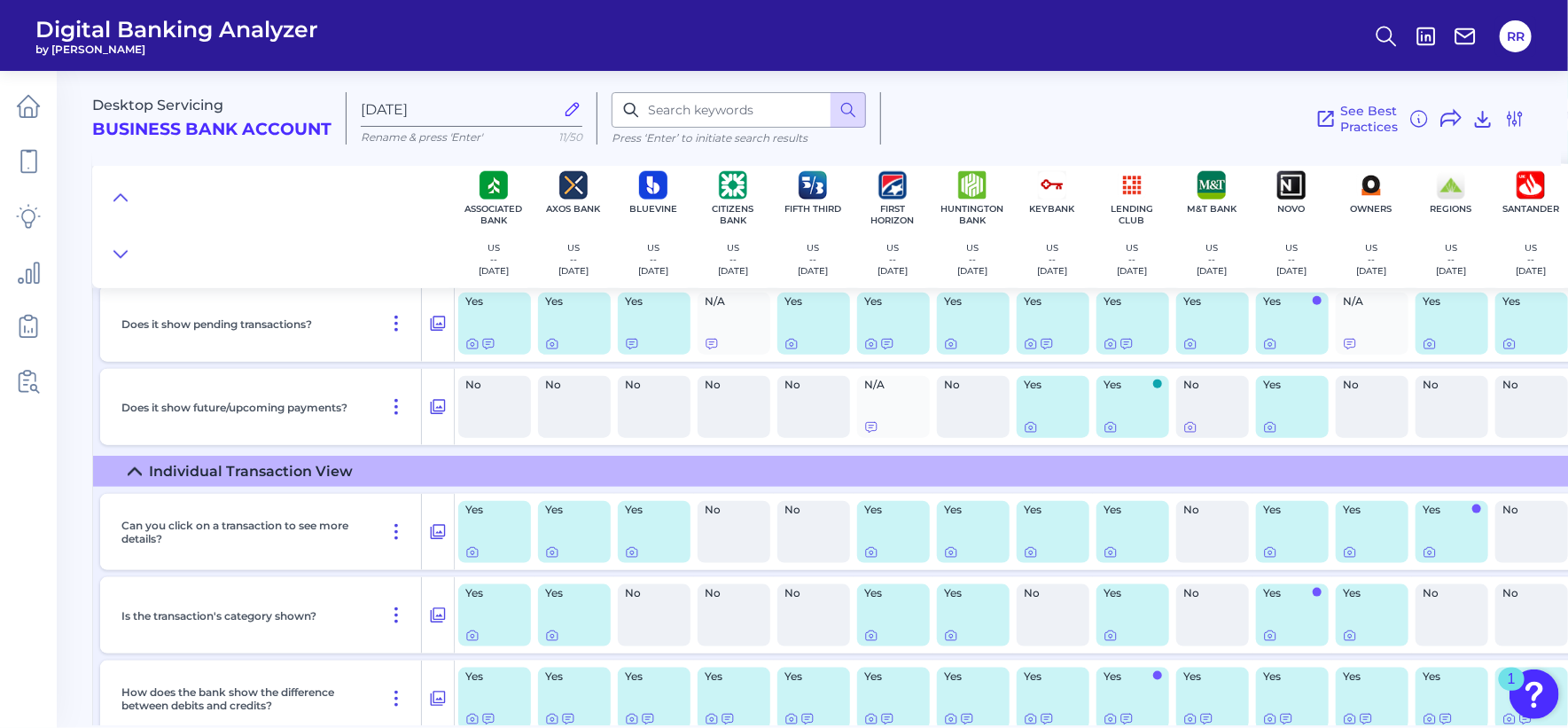
scroll to position [645, 0]
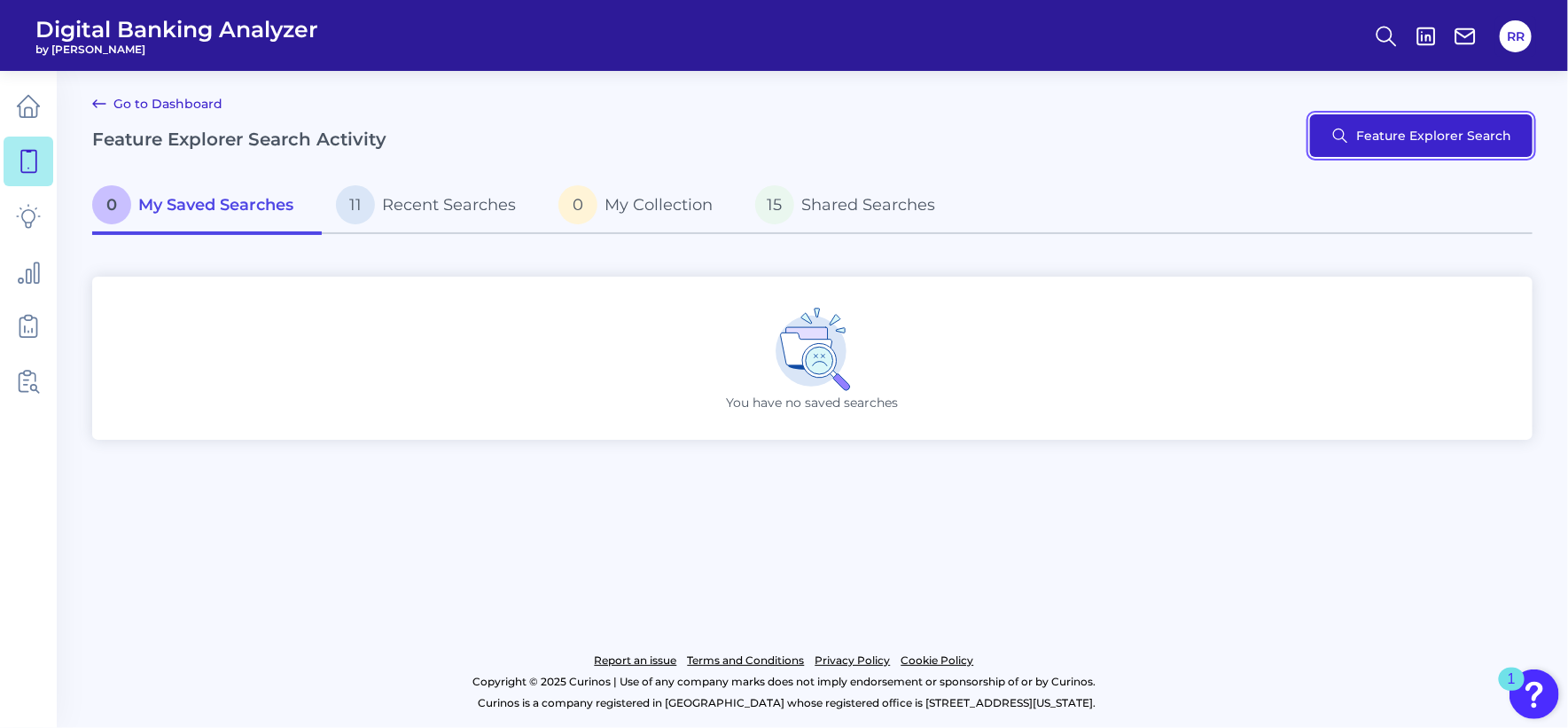
click at [1376, 133] on button "Feature Explorer Search" at bounding box center [1420, 136] width 223 height 43
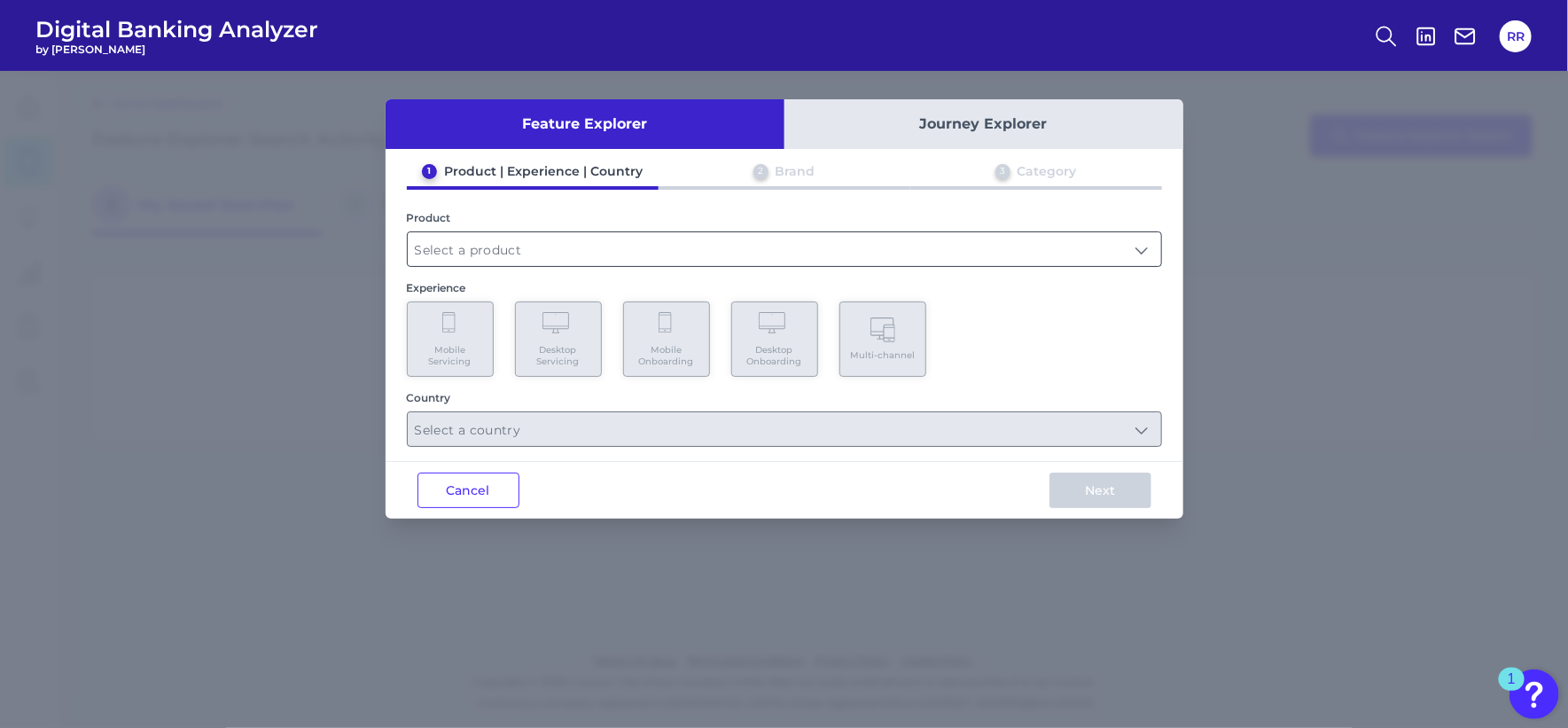
click at [1146, 247] on input "text" at bounding box center [784, 250] width 754 height 34
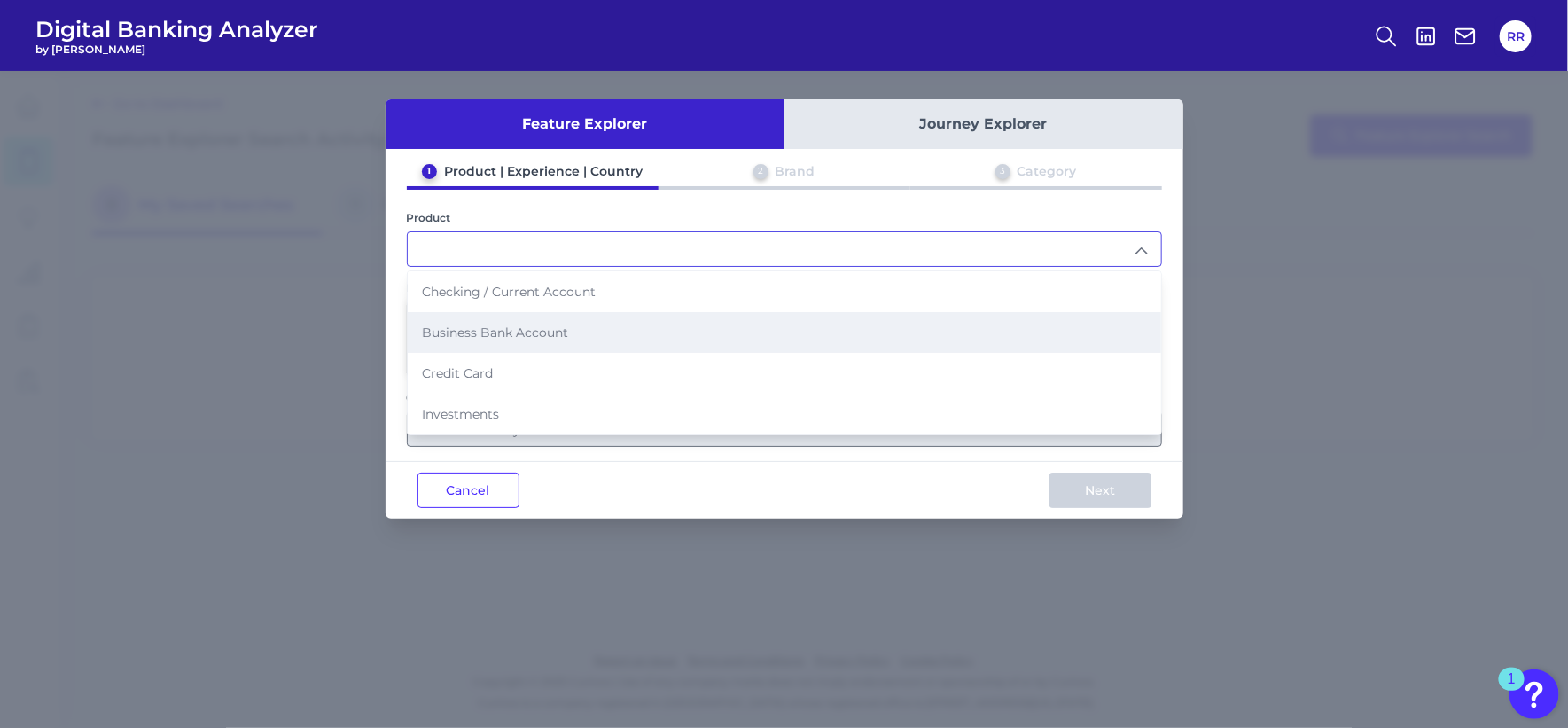
click at [547, 335] on span "Business Bank Account" at bounding box center [495, 333] width 147 height 16
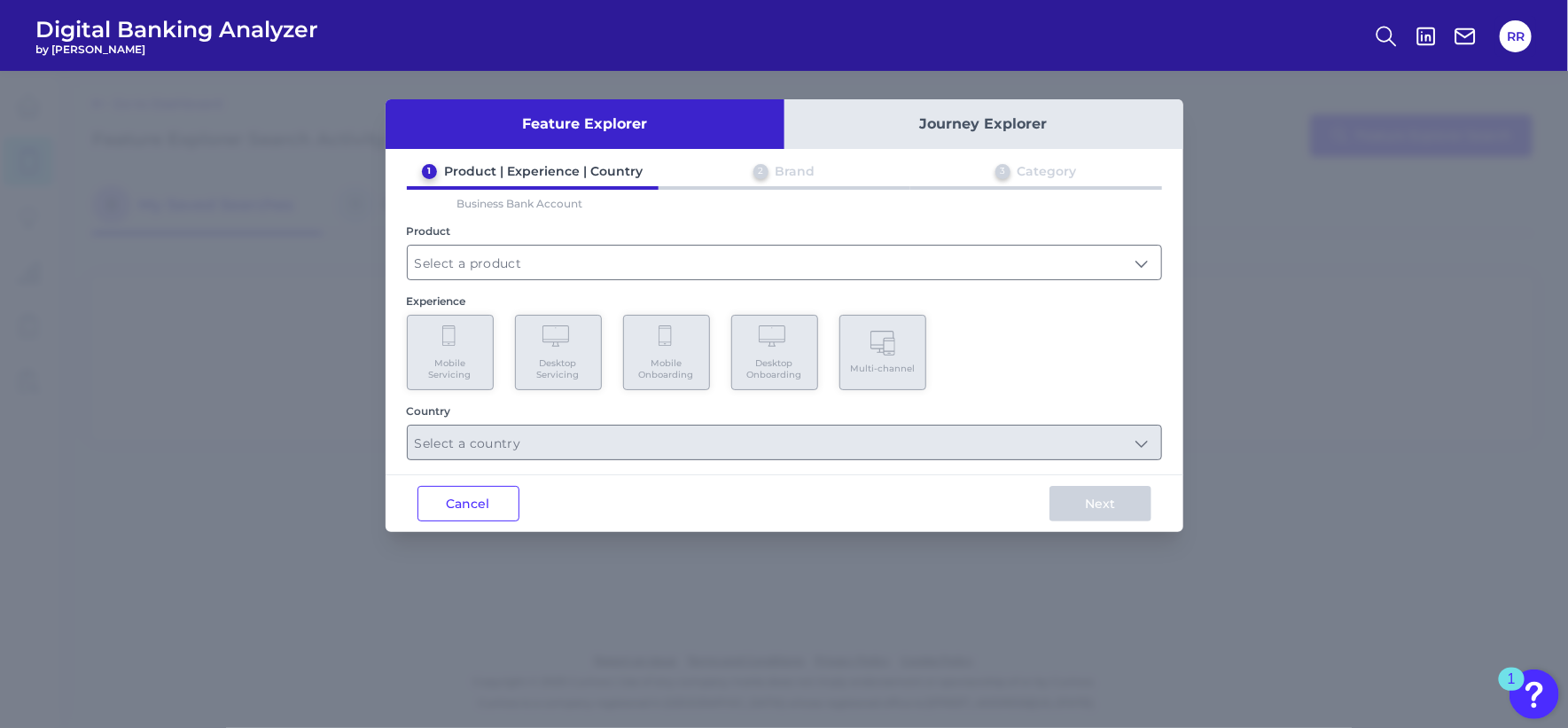
type input "Business Bank Account"
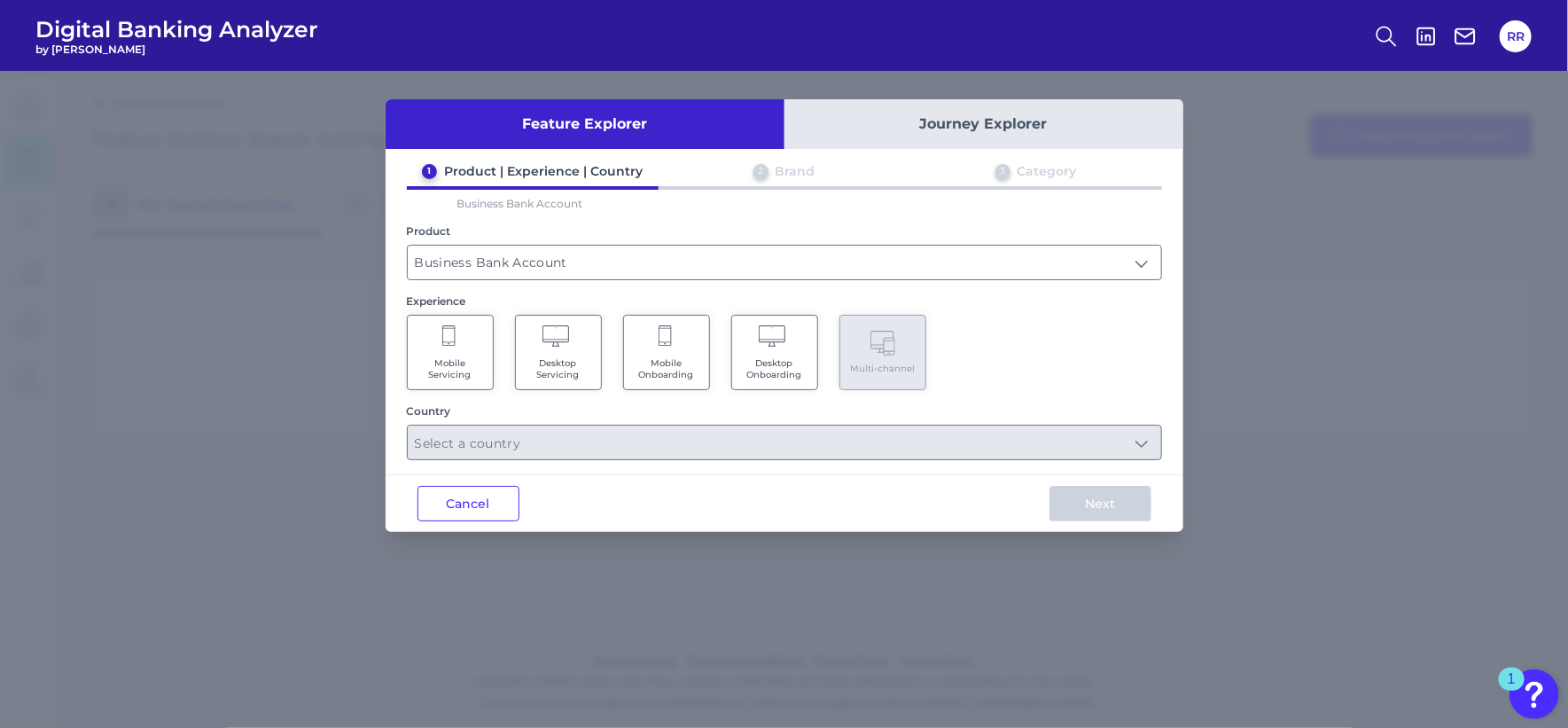
click at [538, 354] on Servicing "Desktop Servicing" at bounding box center [558, 352] width 87 height 75
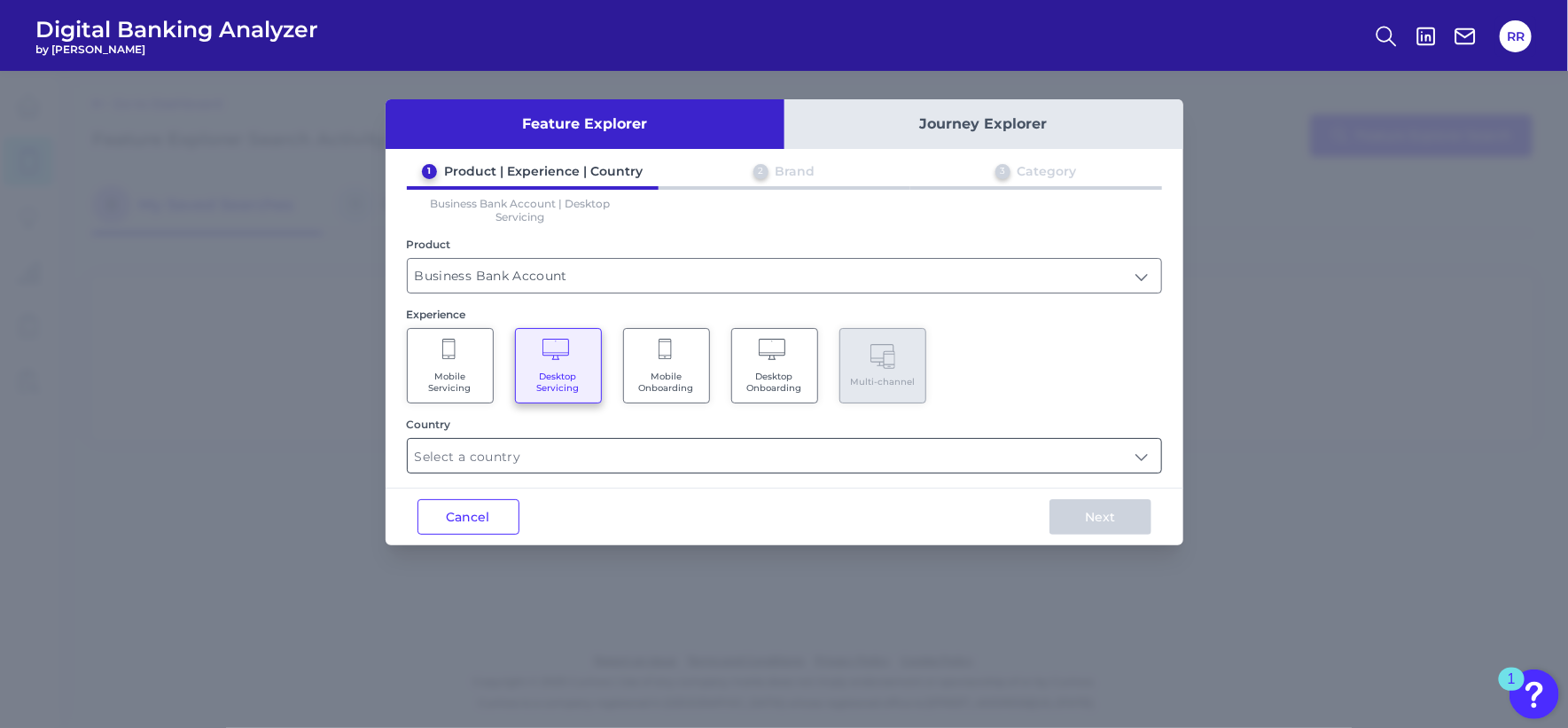
click at [657, 449] on input "text" at bounding box center [784, 456] width 754 height 34
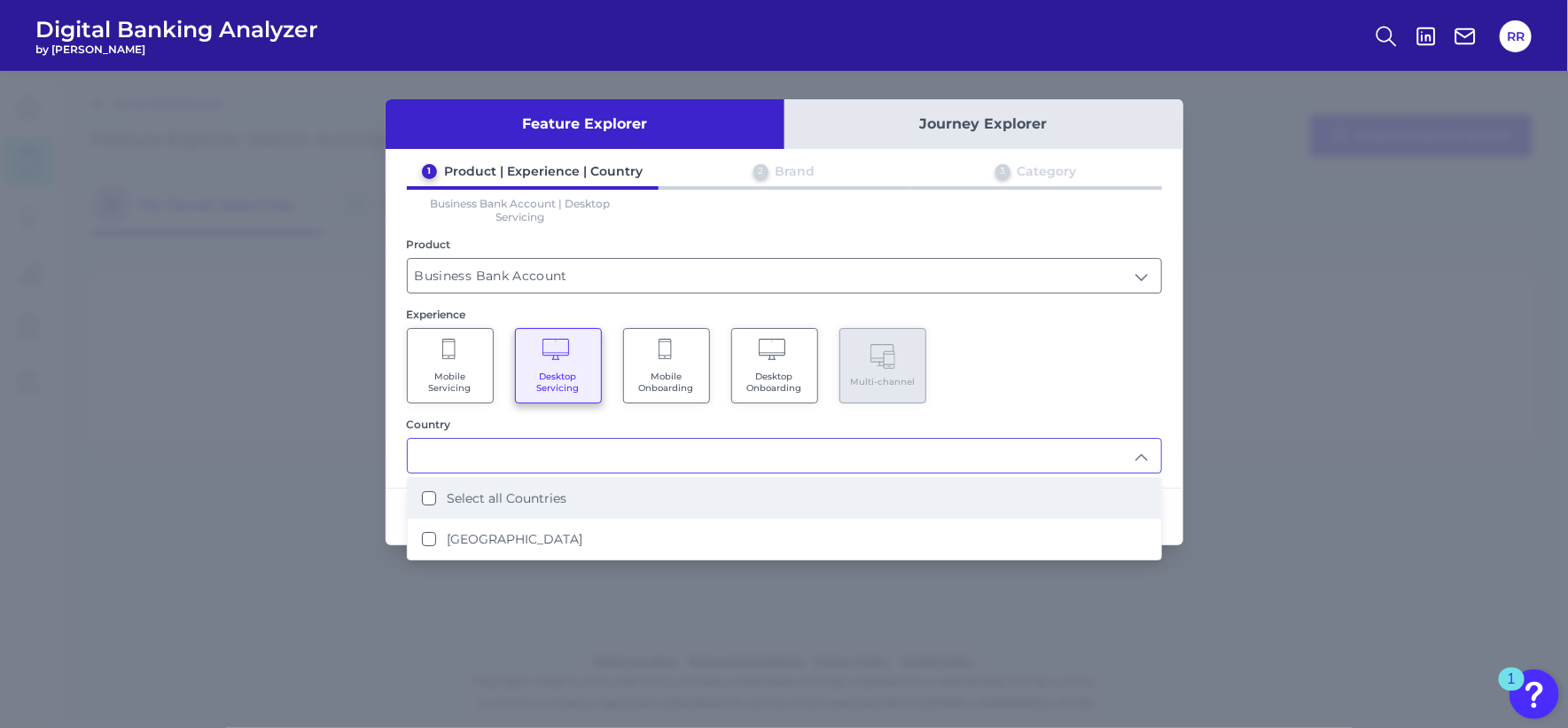
click at [428, 494] on Countries "Select all Countries" at bounding box center [429, 498] width 14 height 14
type input "Select all Countries"
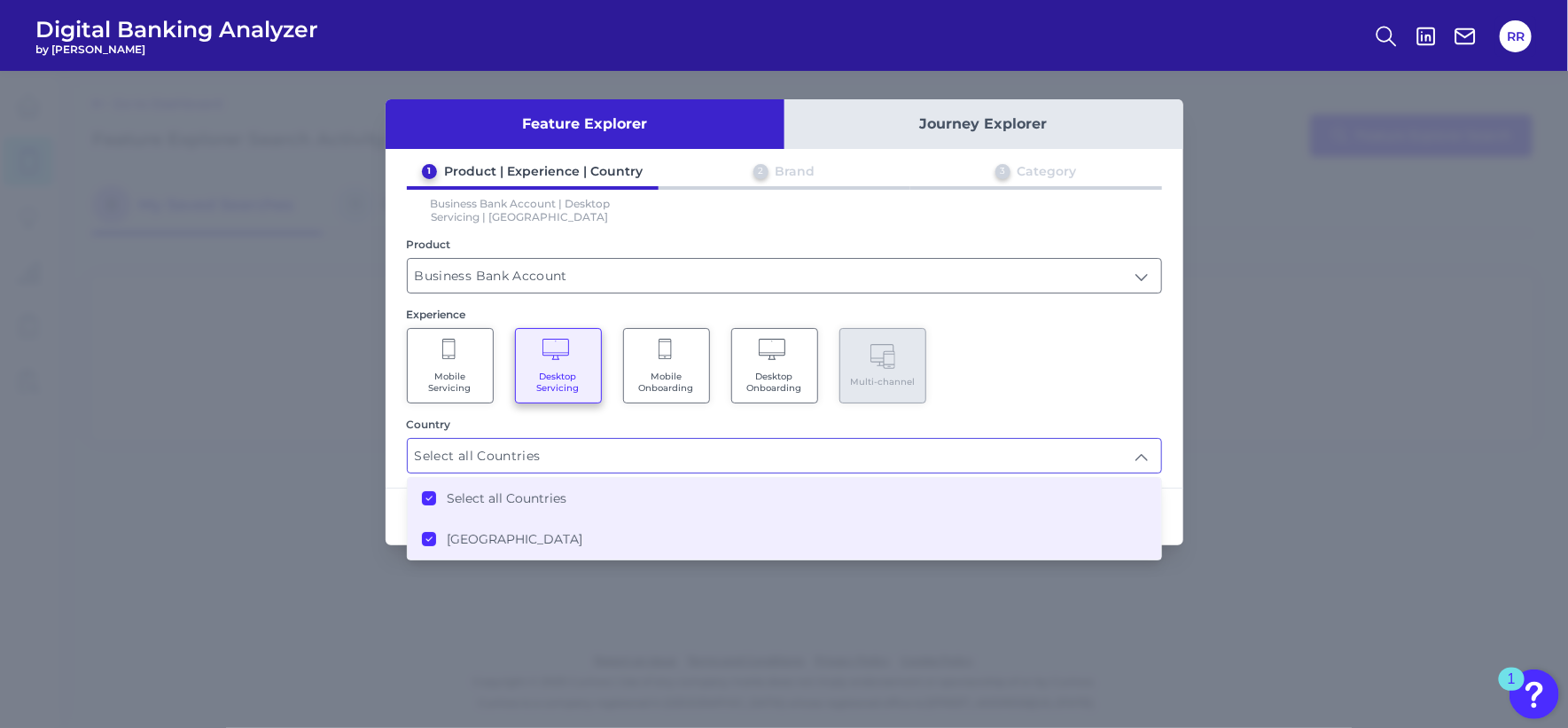
click at [1103, 399] on div "Mobile Servicing Desktop Servicing Mobile Onboarding Desktop Onboarding Multi-c…" at bounding box center [784, 365] width 756 height 75
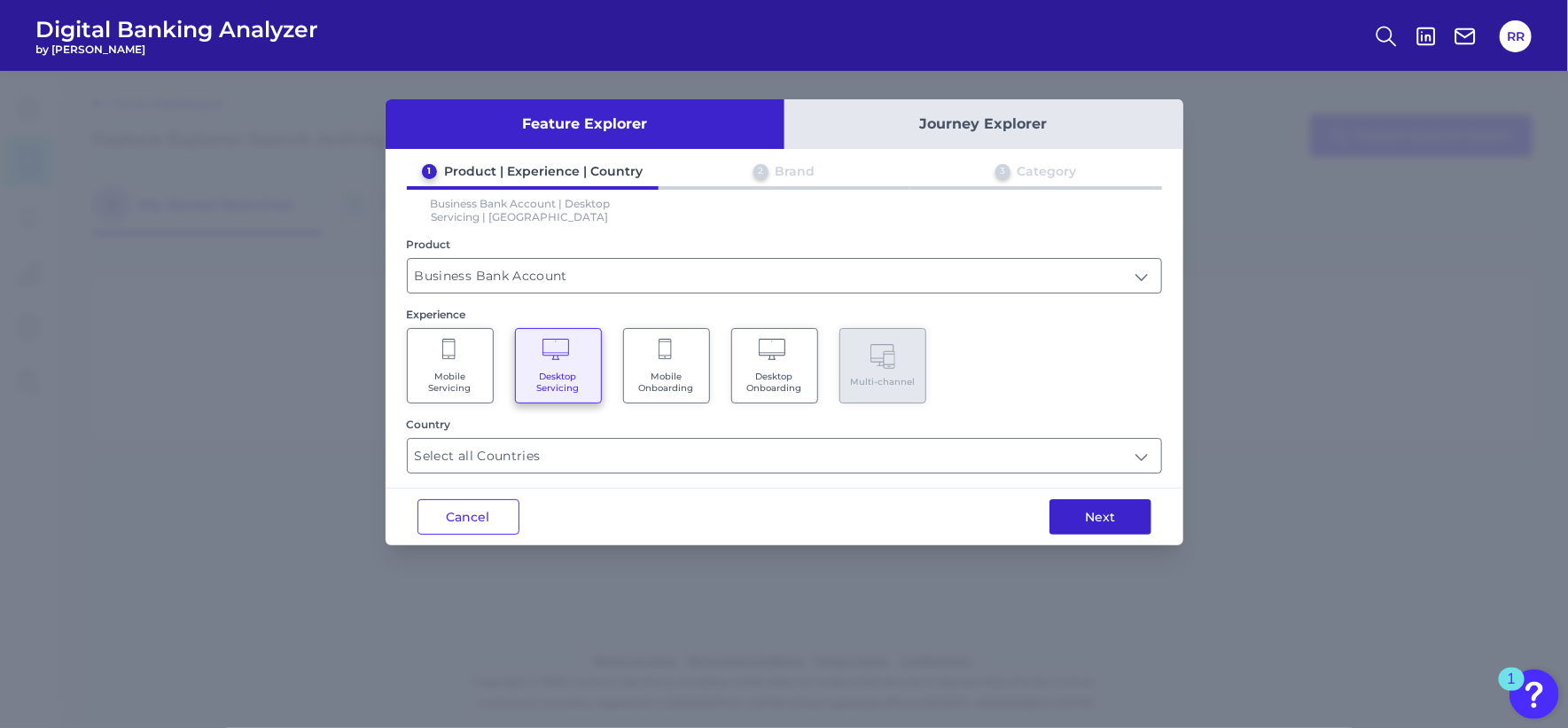
click at [1102, 518] on button "Next" at bounding box center [1100, 517] width 102 height 36
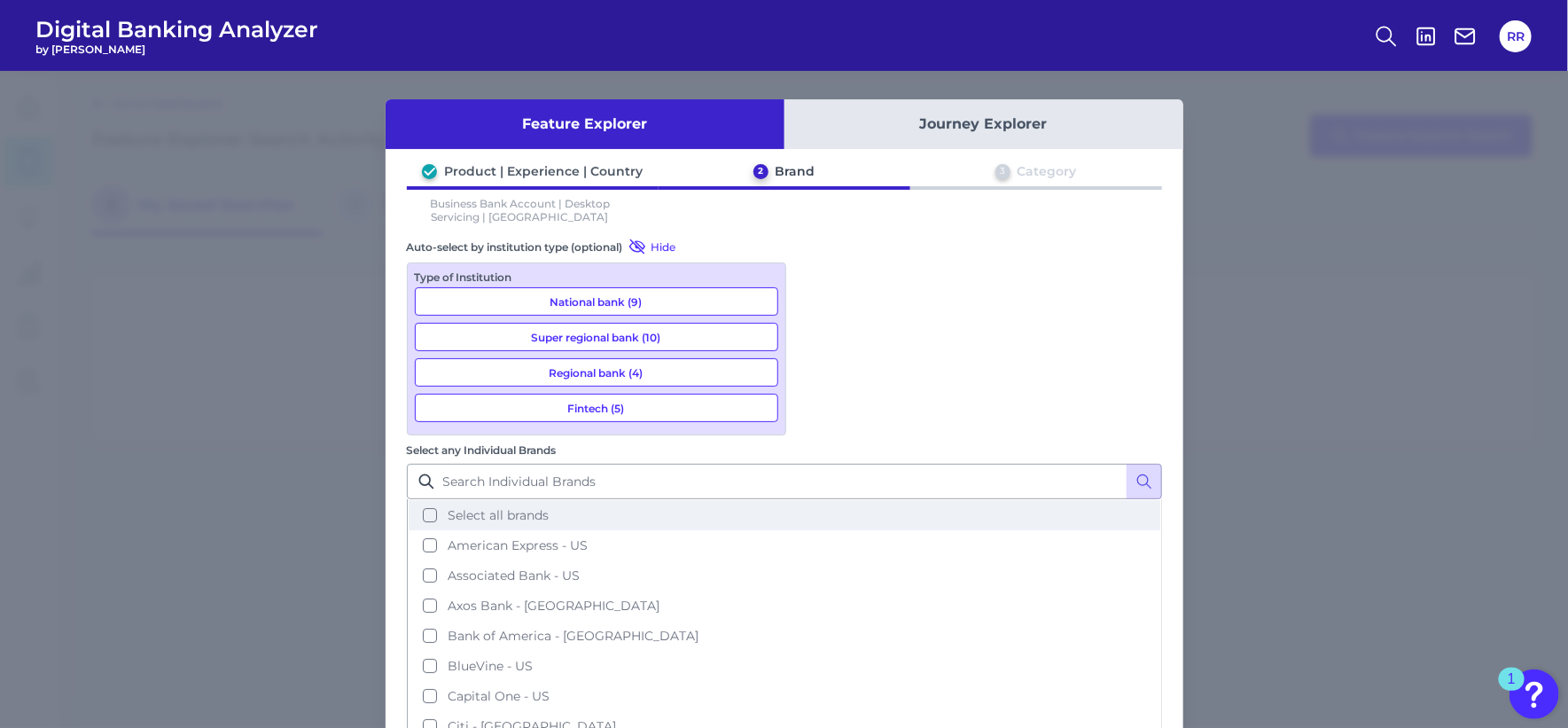
click at [815, 500] on button "Select all brands" at bounding box center [784, 515] width 752 height 30
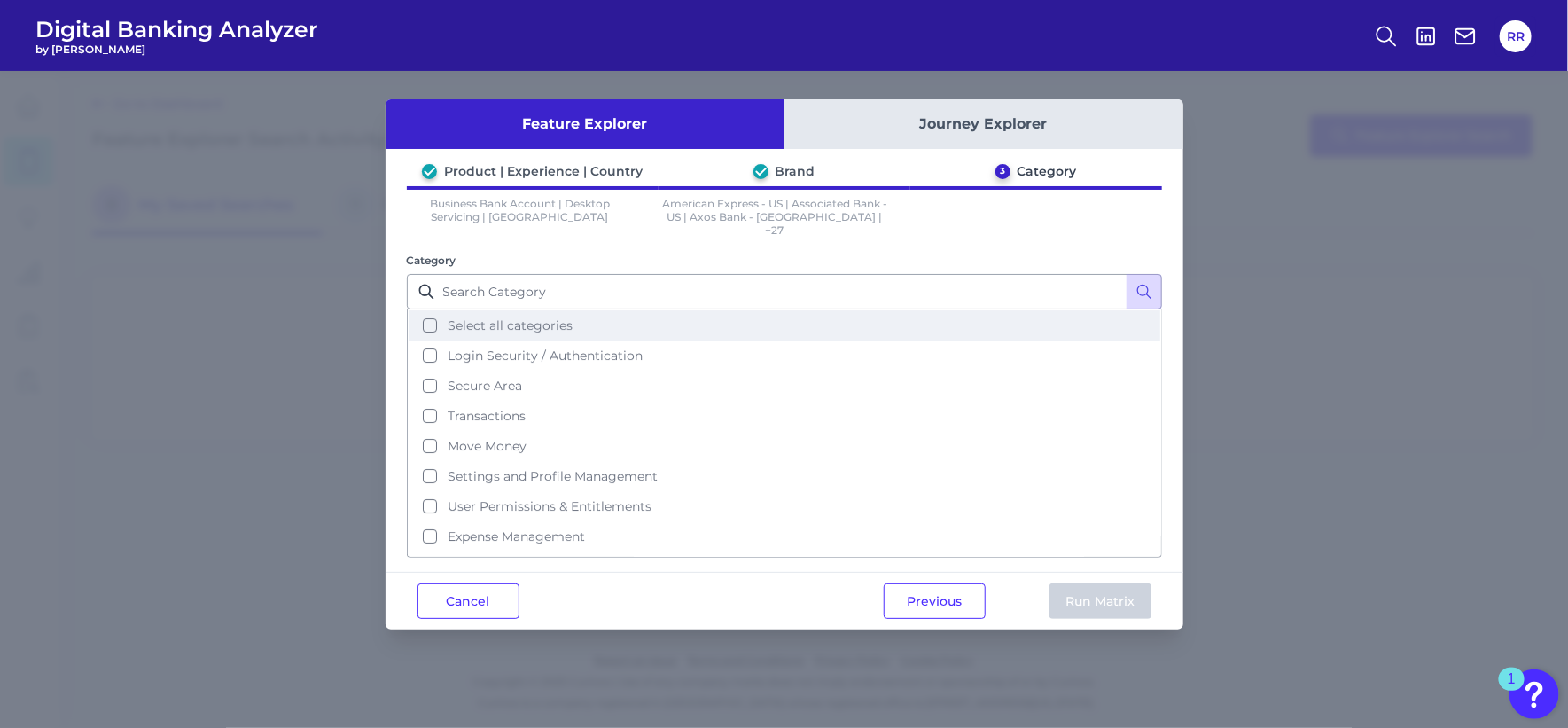
click at [423, 311] on button "Select all categories" at bounding box center [784, 326] width 752 height 30
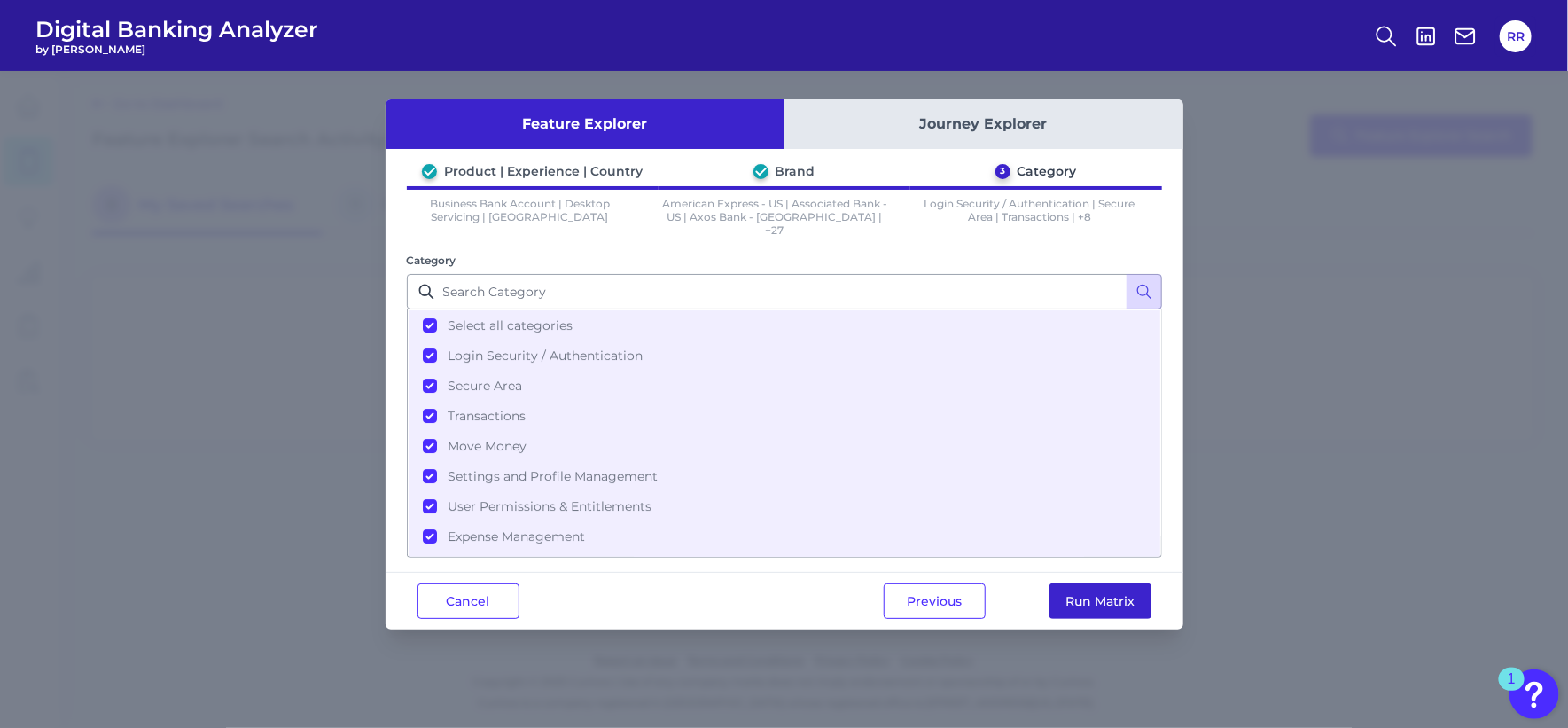
click at [1087, 583] on button "Run Matrix" at bounding box center [1100, 601] width 102 height 36
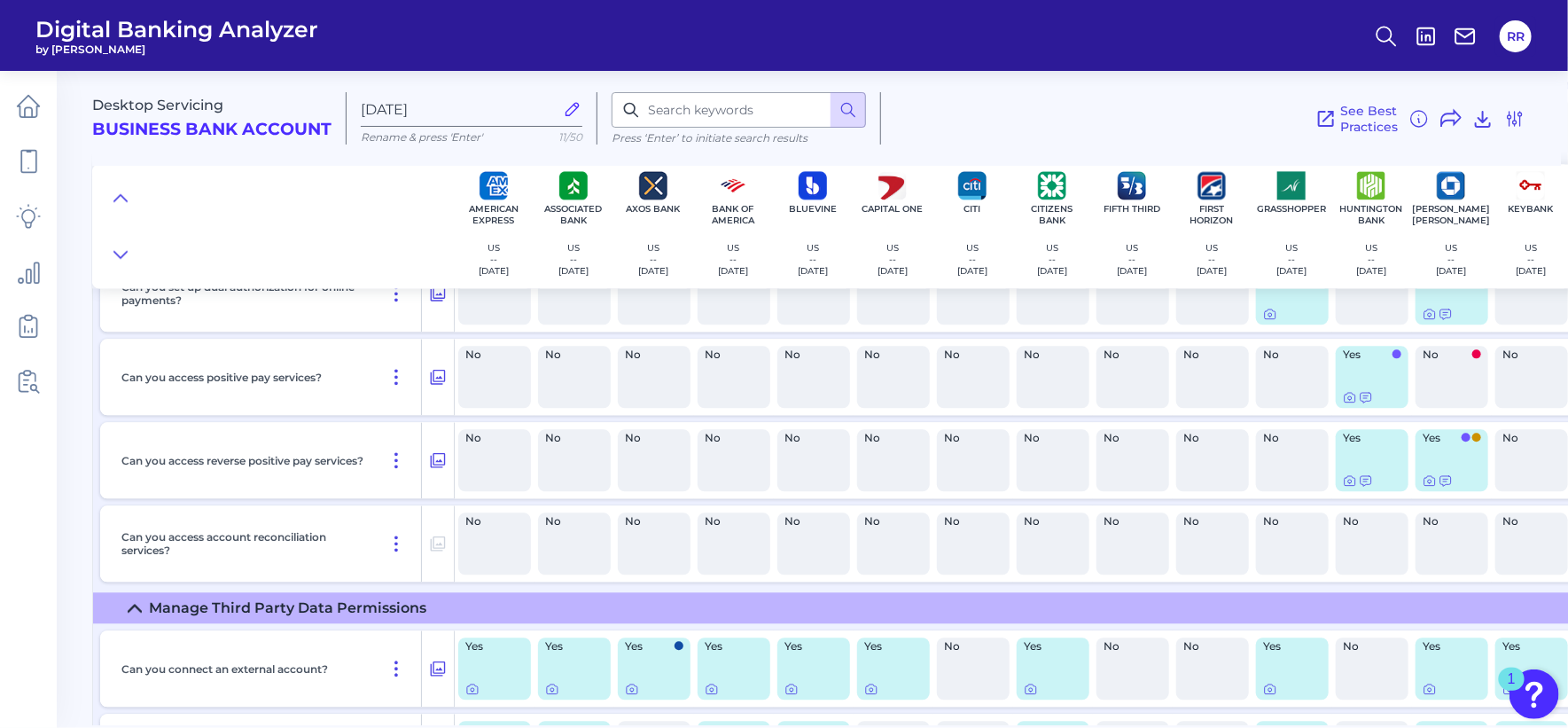
scroll to position [16183, 0]
